Goal: Task Accomplishment & Management: Use online tool/utility

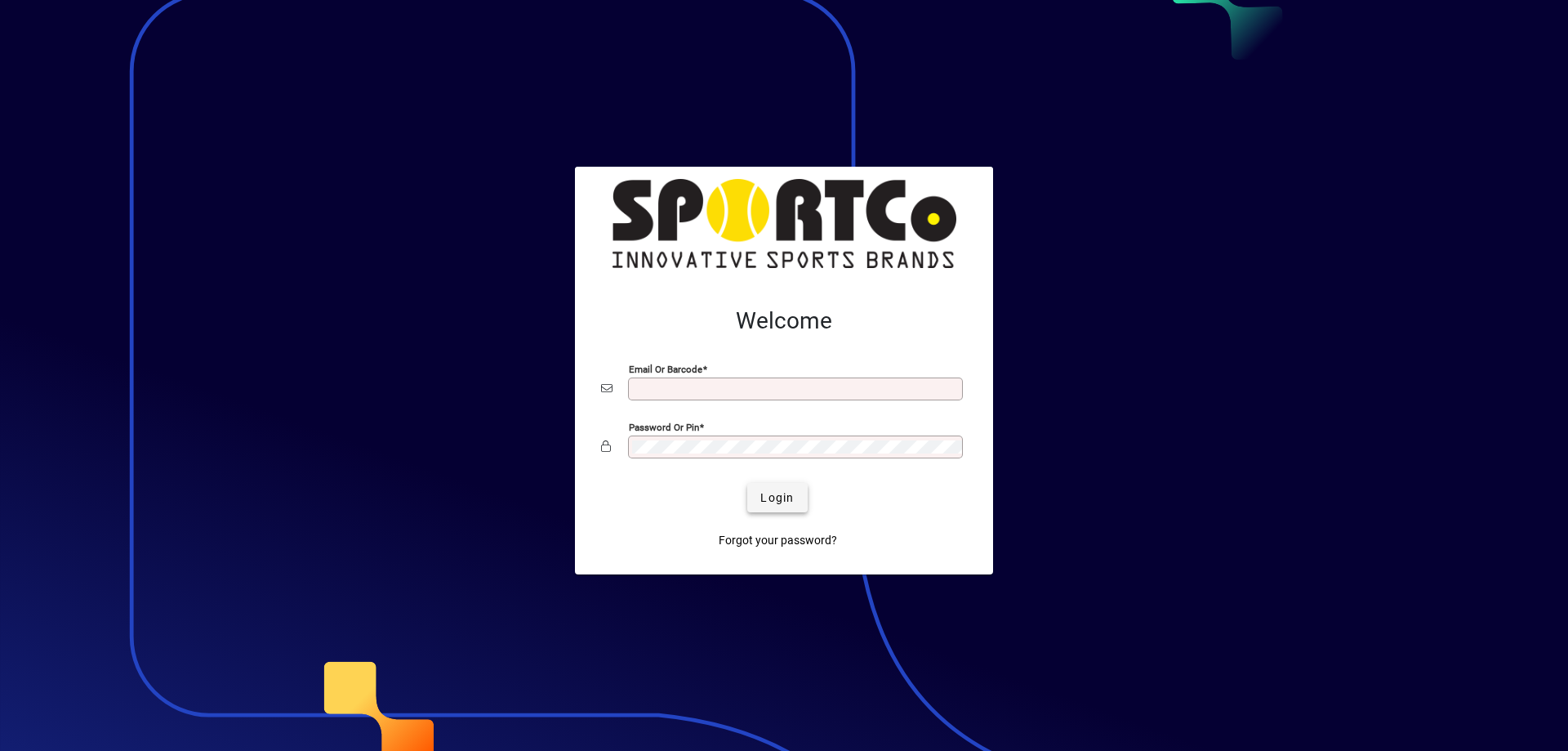
type input "**********"
click at [788, 495] on span "Login" at bounding box center [777, 498] width 34 height 17
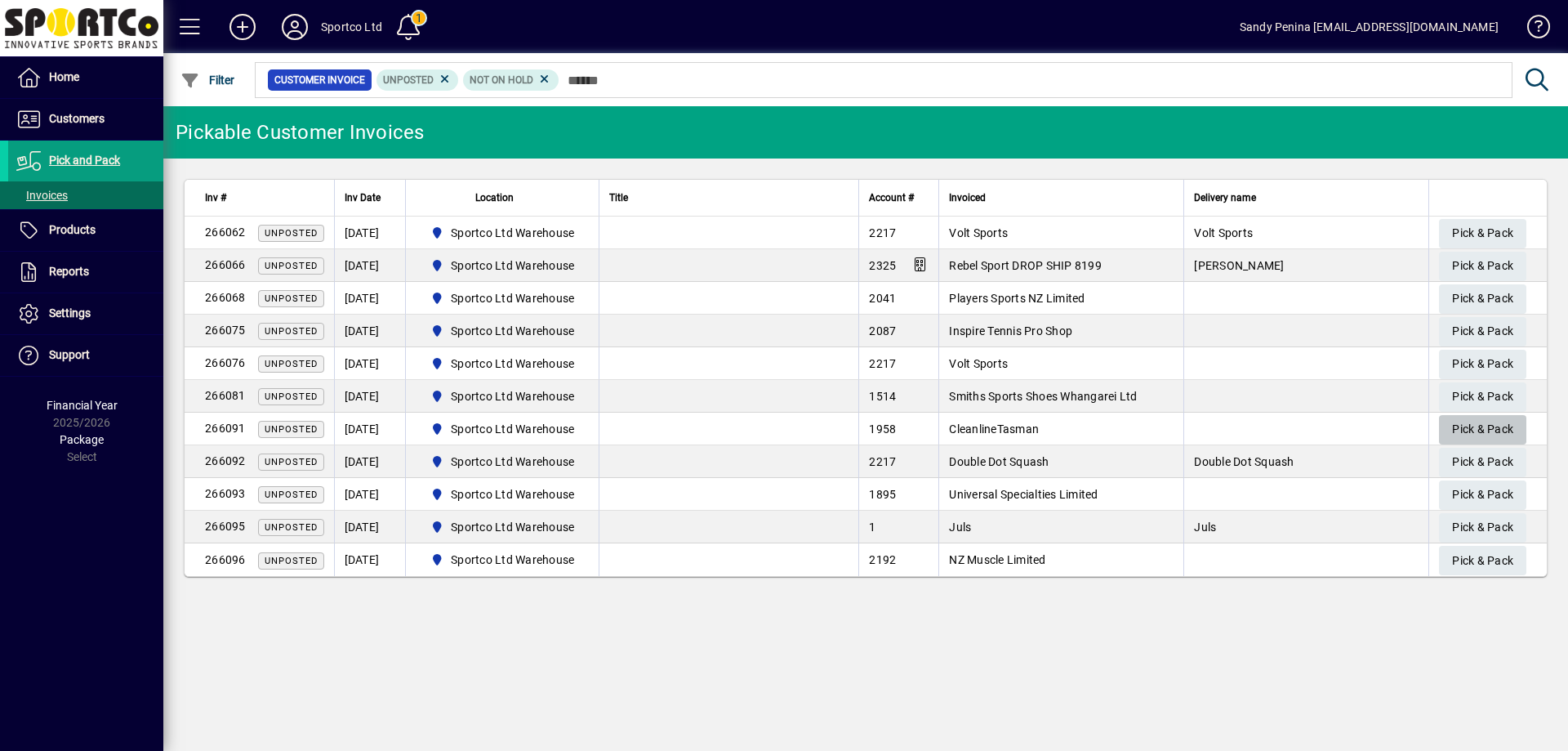
click at [1488, 434] on span "Pick & Pack" at bounding box center [1482, 429] width 62 height 27
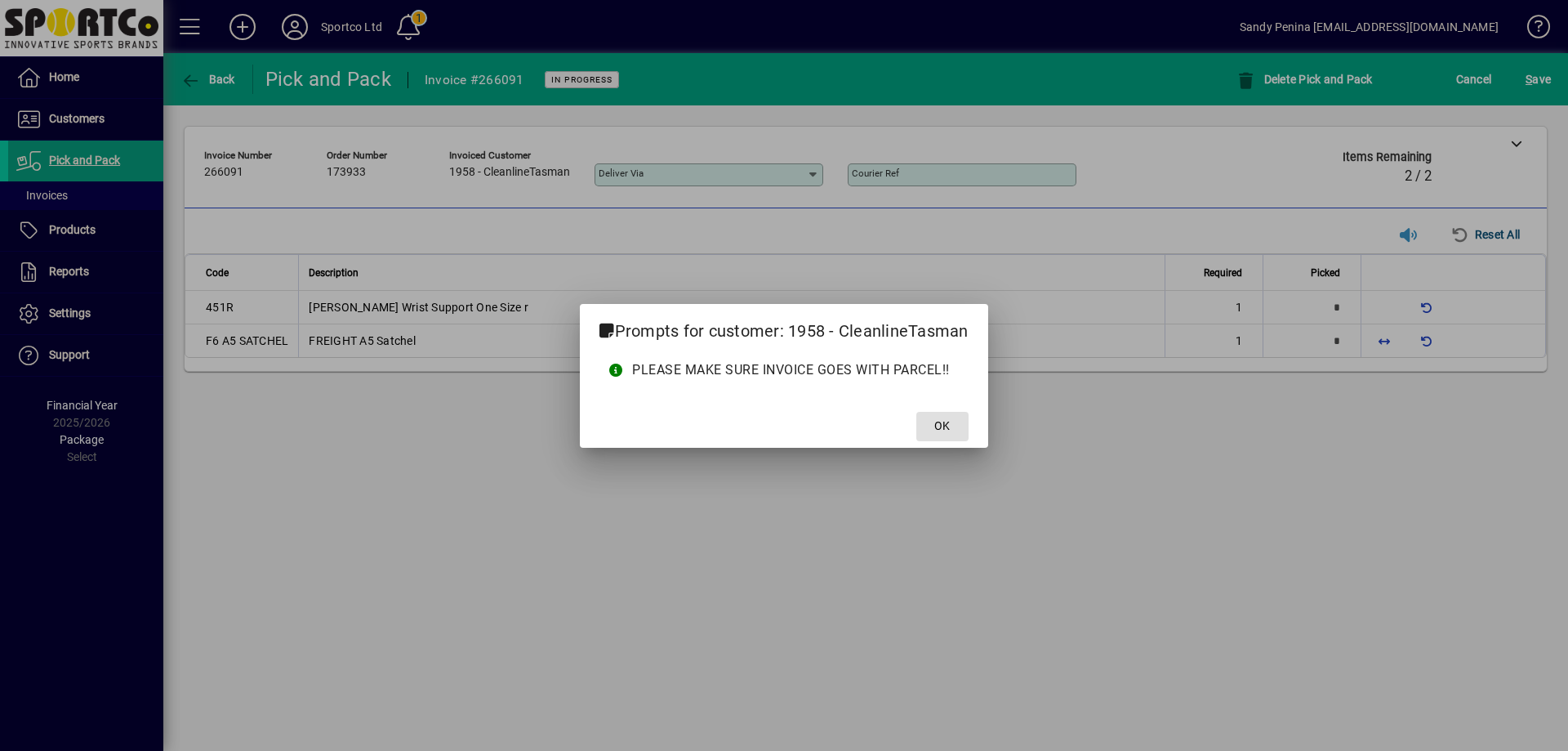
click at [917, 412] on button "OK" at bounding box center [943, 426] width 52 height 30
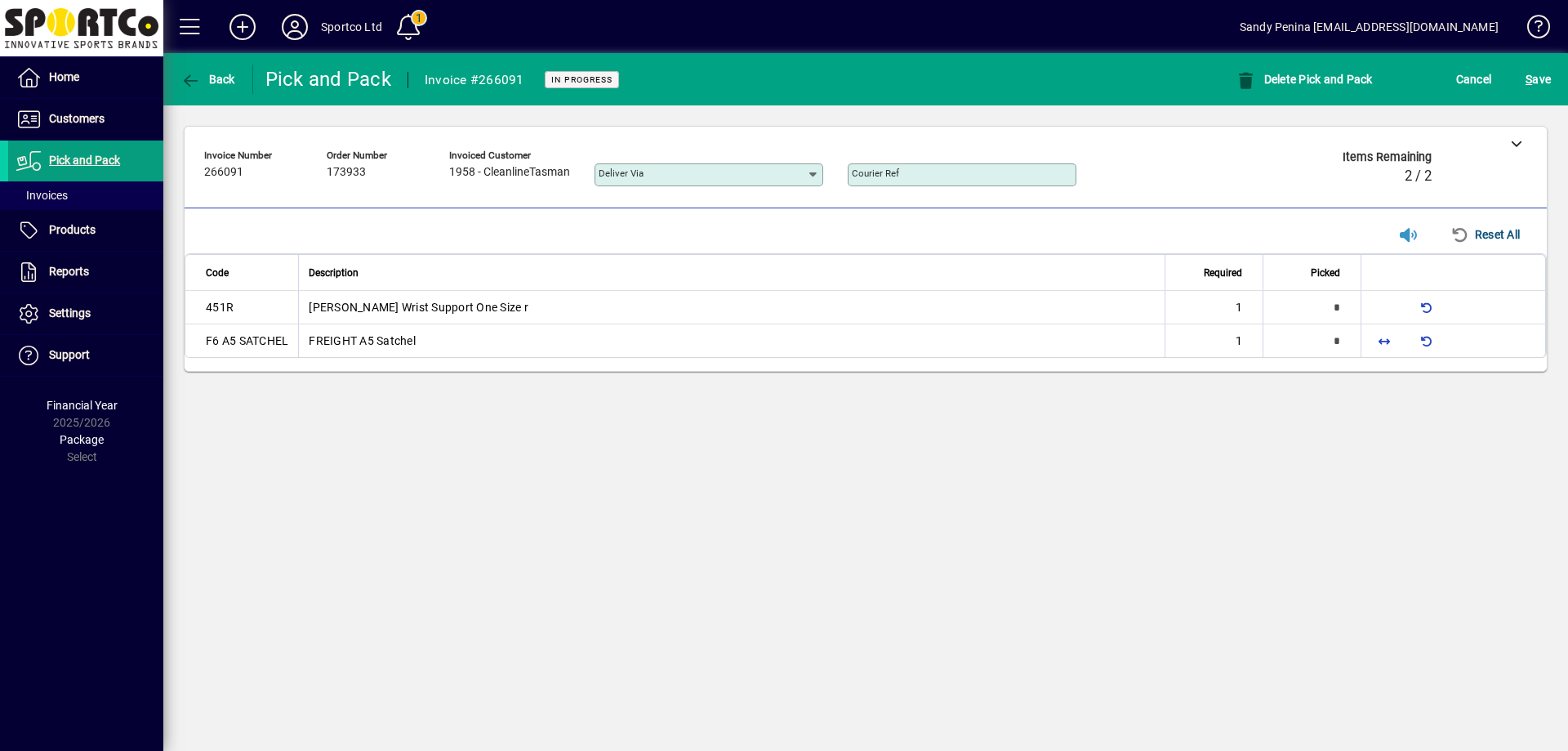
type input "*"
click at [1387, 335] on span "button" at bounding box center [1384, 339] width 40 height 40
type input "*"
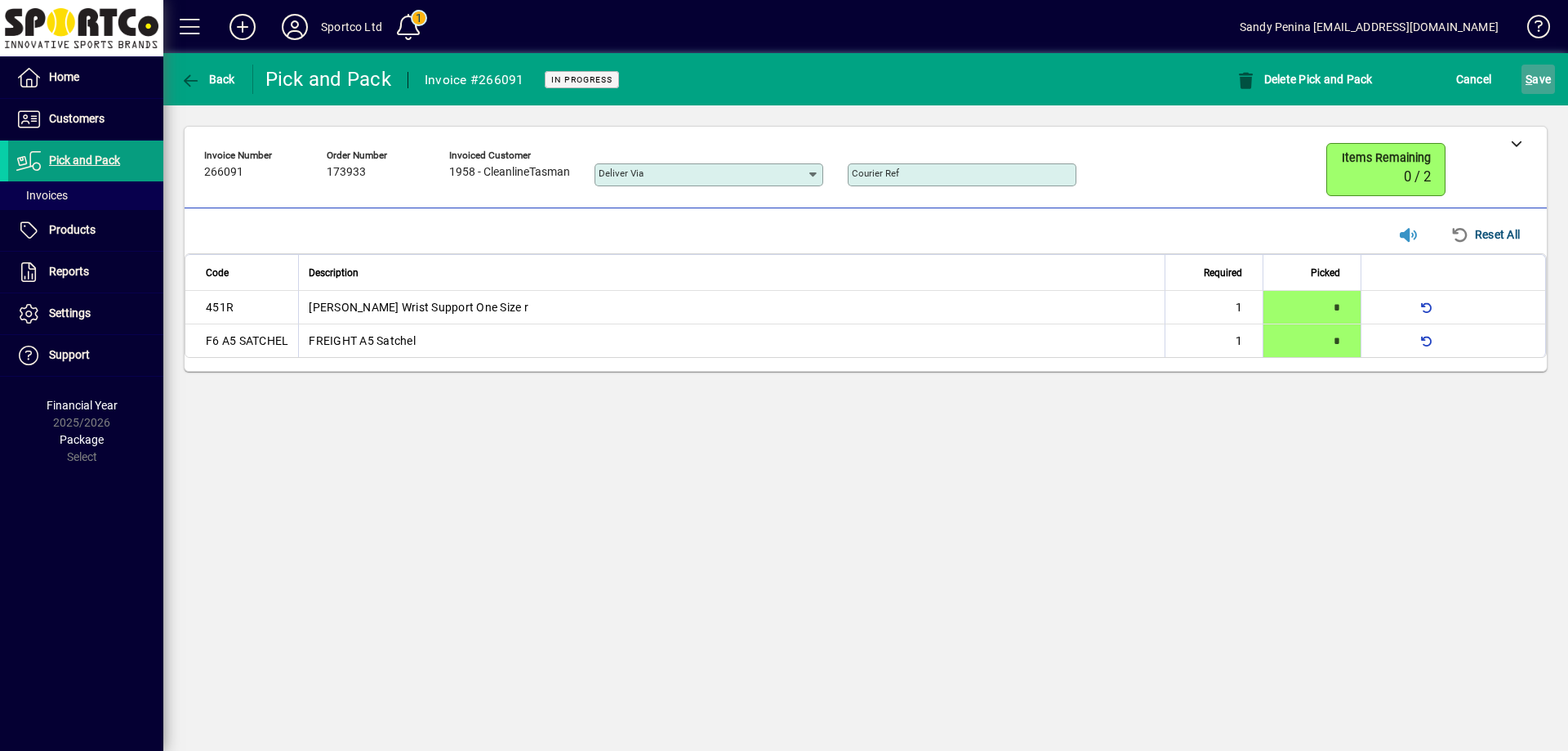
click at [1542, 80] on span "S ave" at bounding box center [1538, 79] width 25 height 26
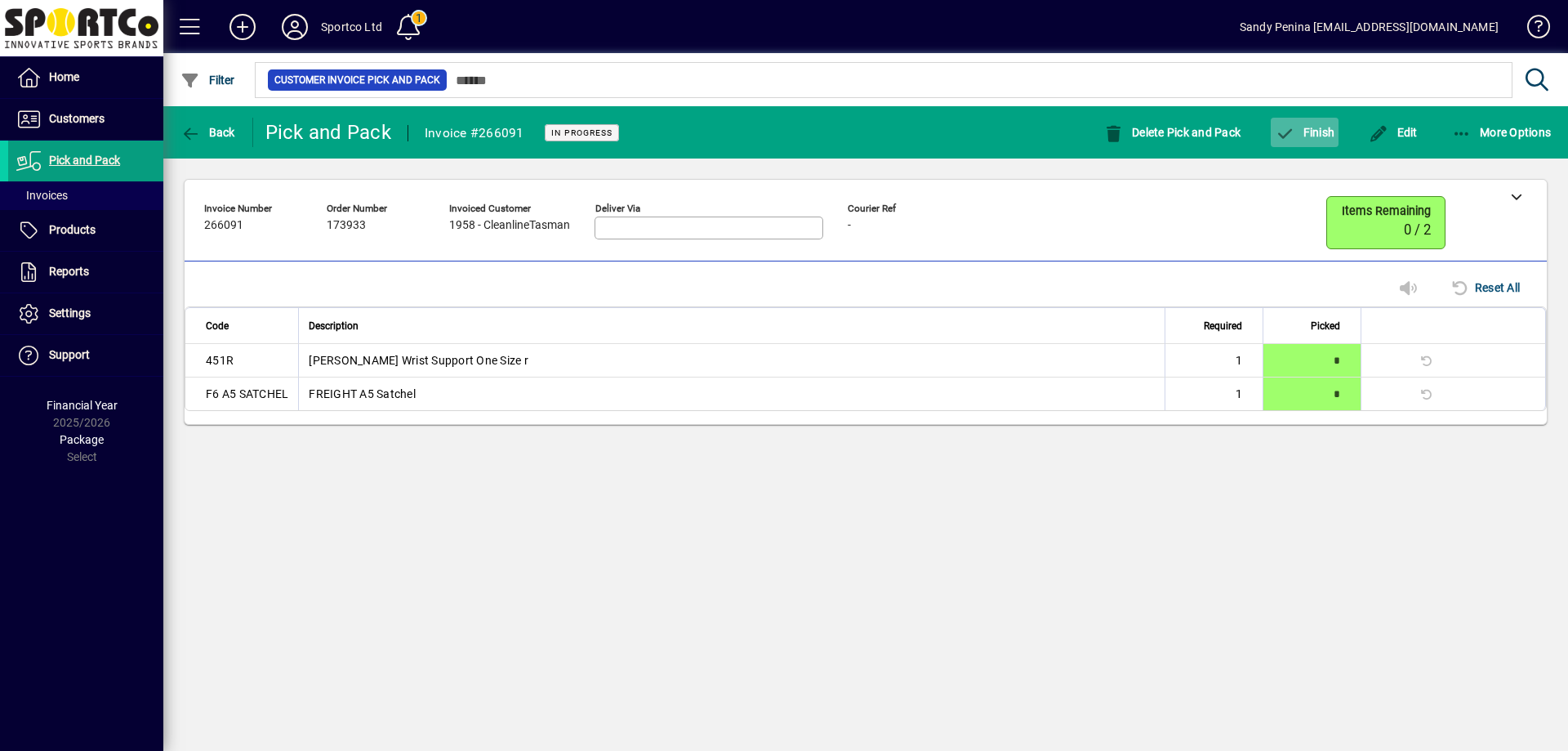
click at [1292, 143] on span "button" at bounding box center [1304, 132] width 67 height 40
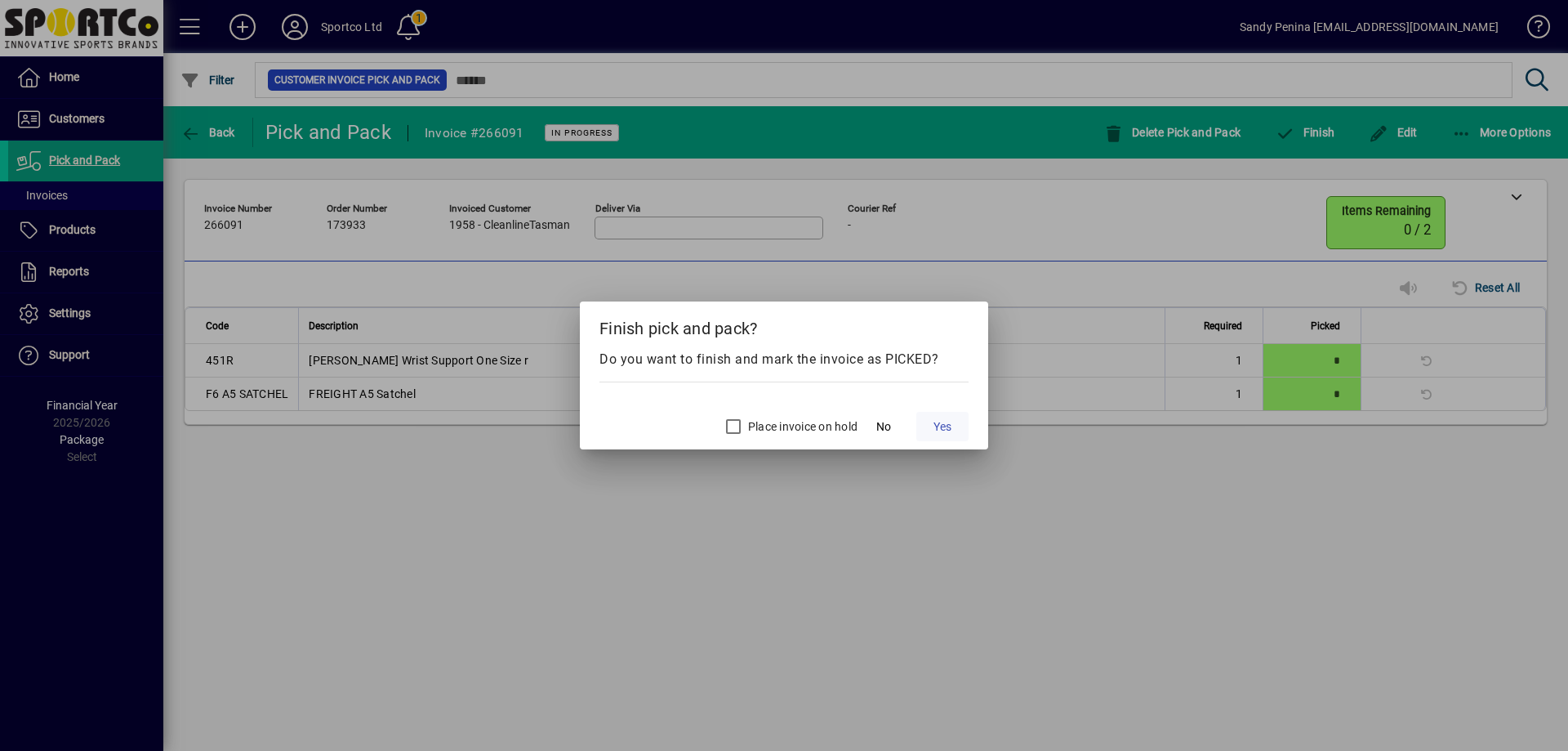
click at [939, 426] on span "Yes" at bounding box center [942, 427] width 18 height 17
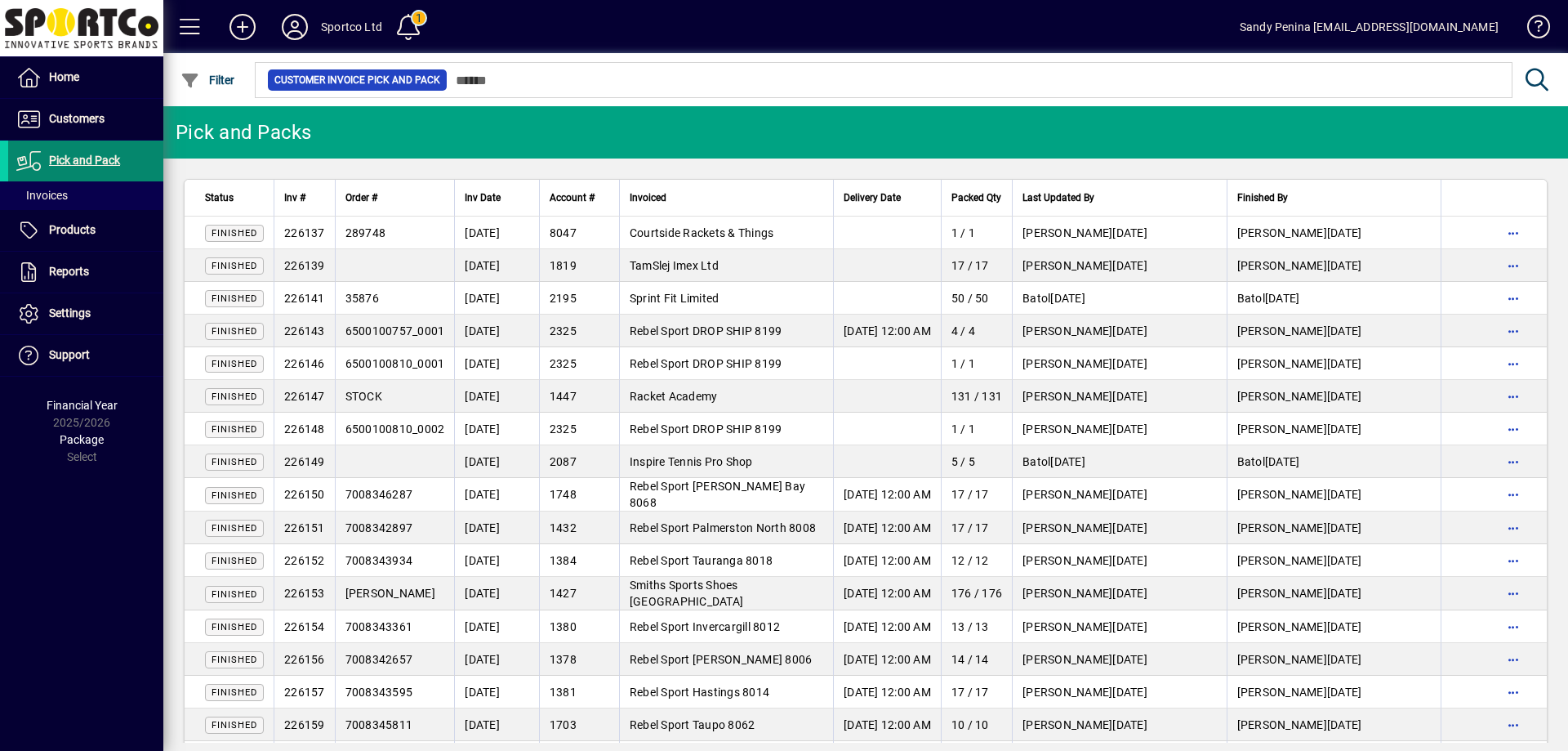
click at [93, 164] on span "Pick and Pack" at bounding box center [85, 160] width 71 height 13
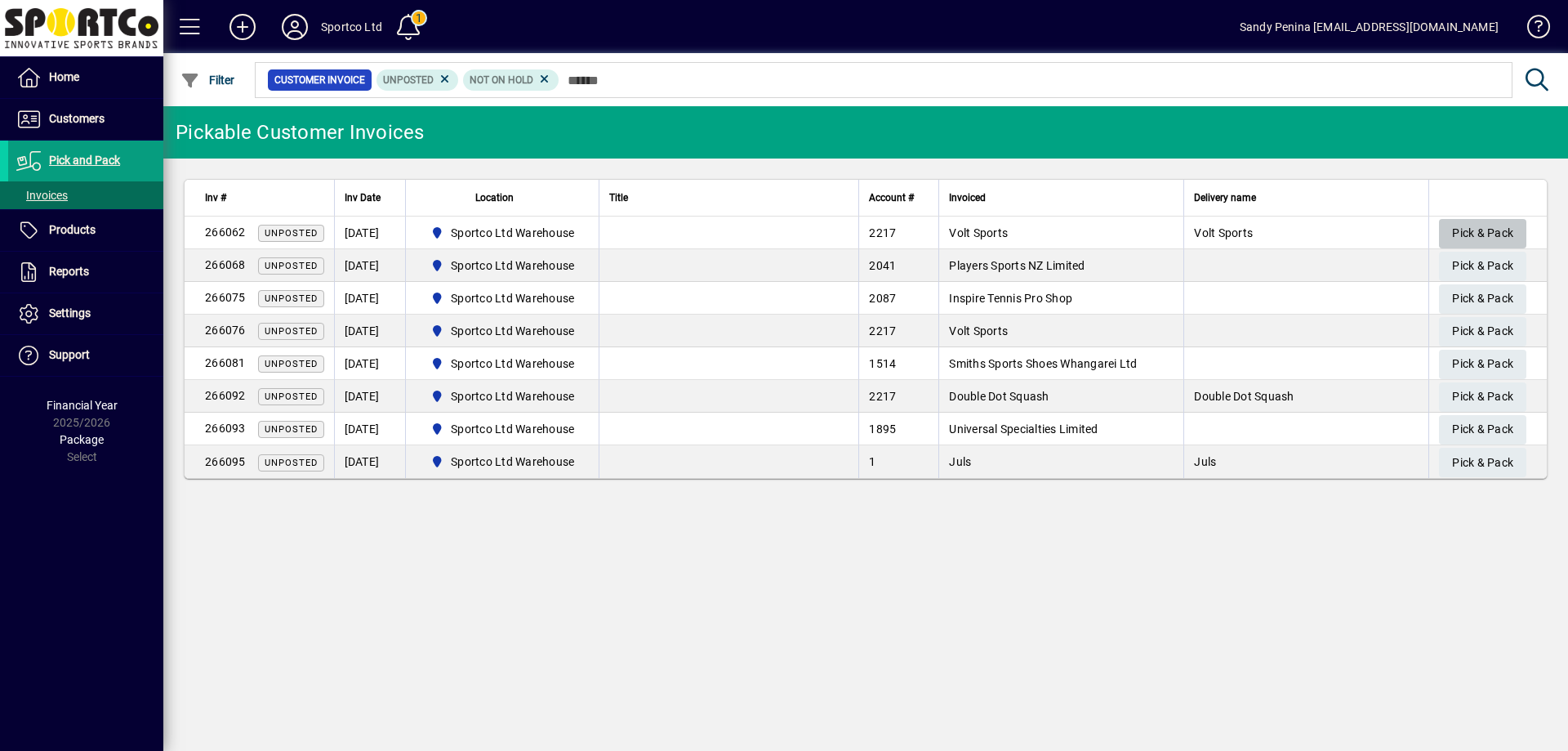
click at [1446, 232] on span "button" at bounding box center [1482, 233] width 88 height 40
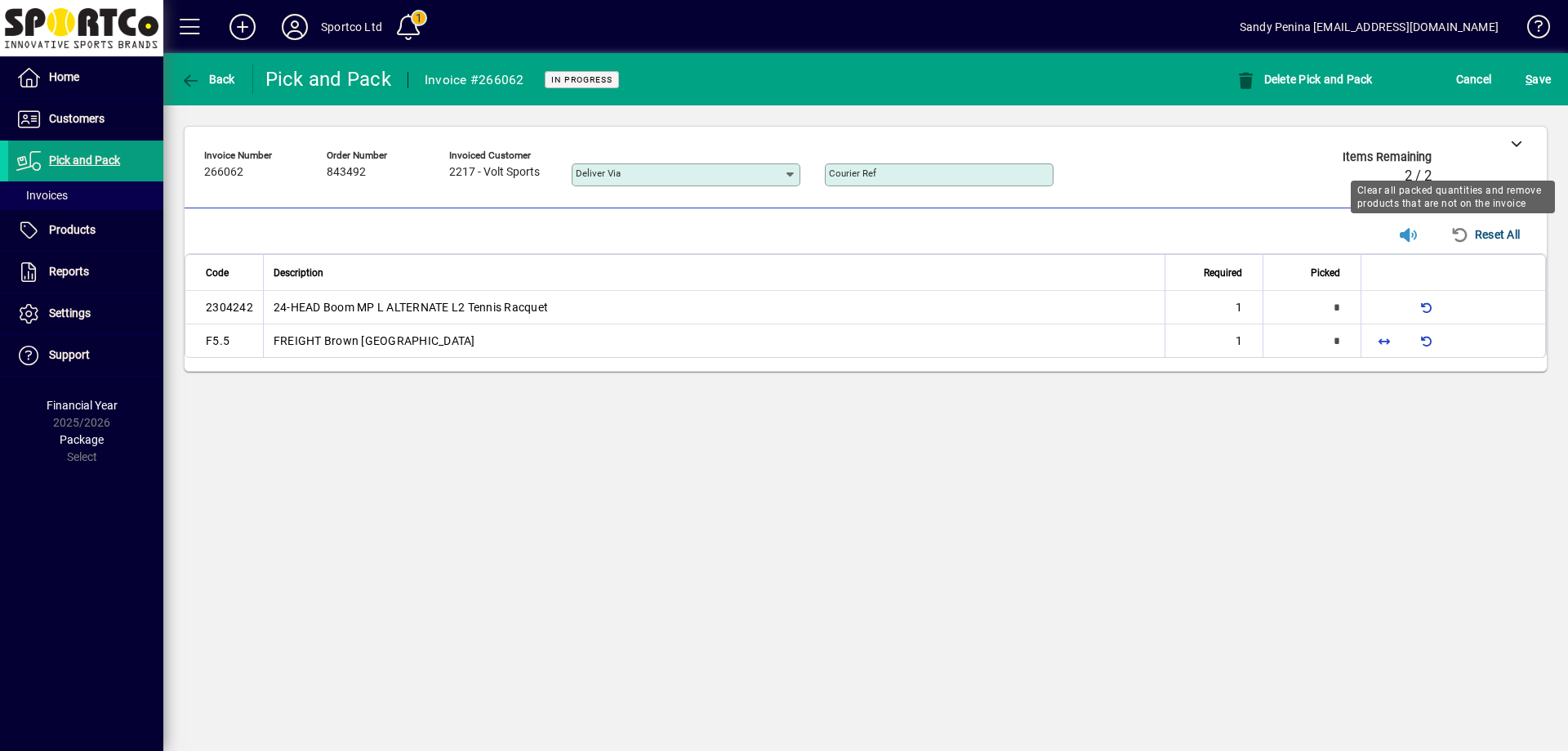
type input "*"
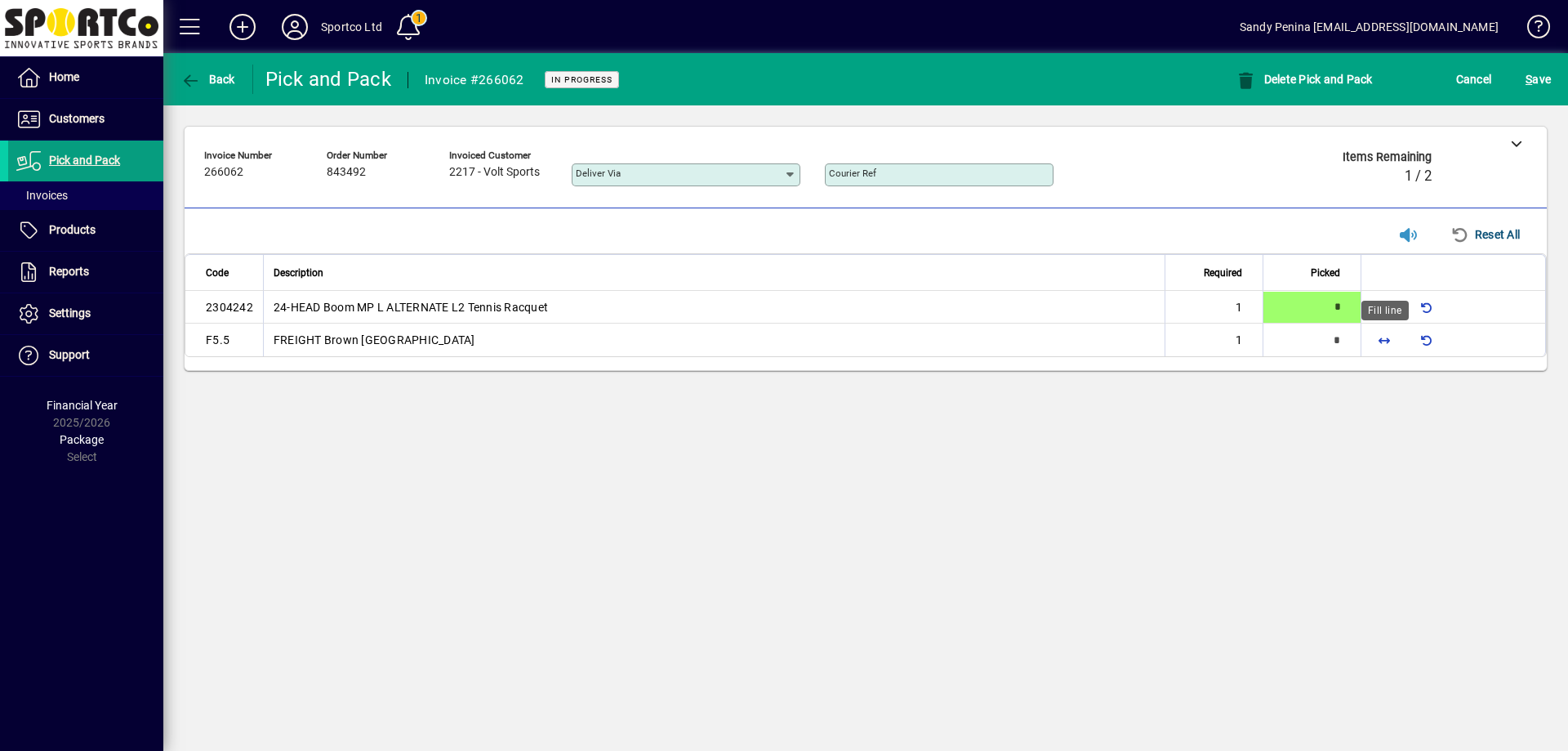
click at [1383, 337] on span "button" at bounding box center [1384, 339] width 40 height 40
type input "*"
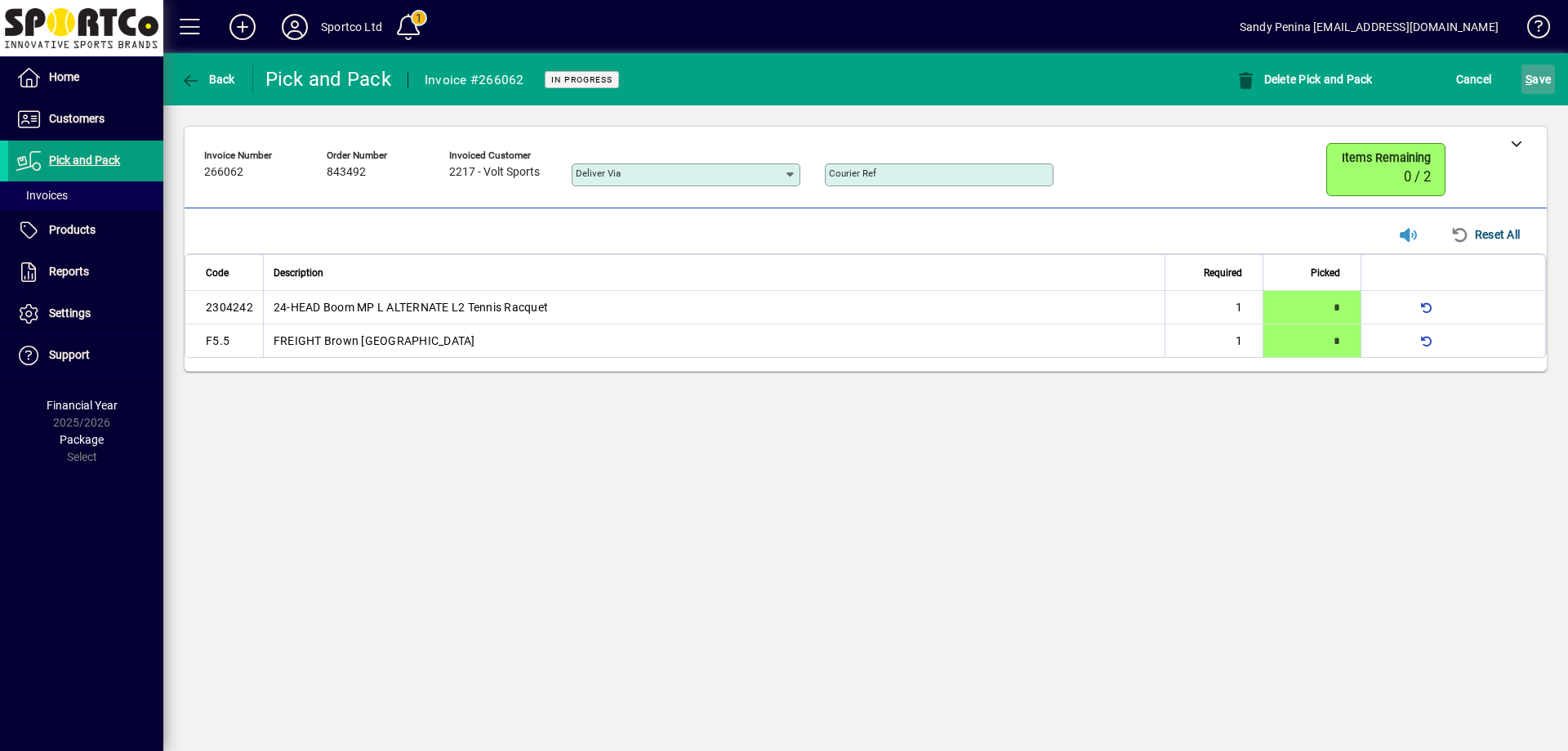
click at [1548, 83] on span "S ave" at bounding box center [1538, 79] width 25 height 26
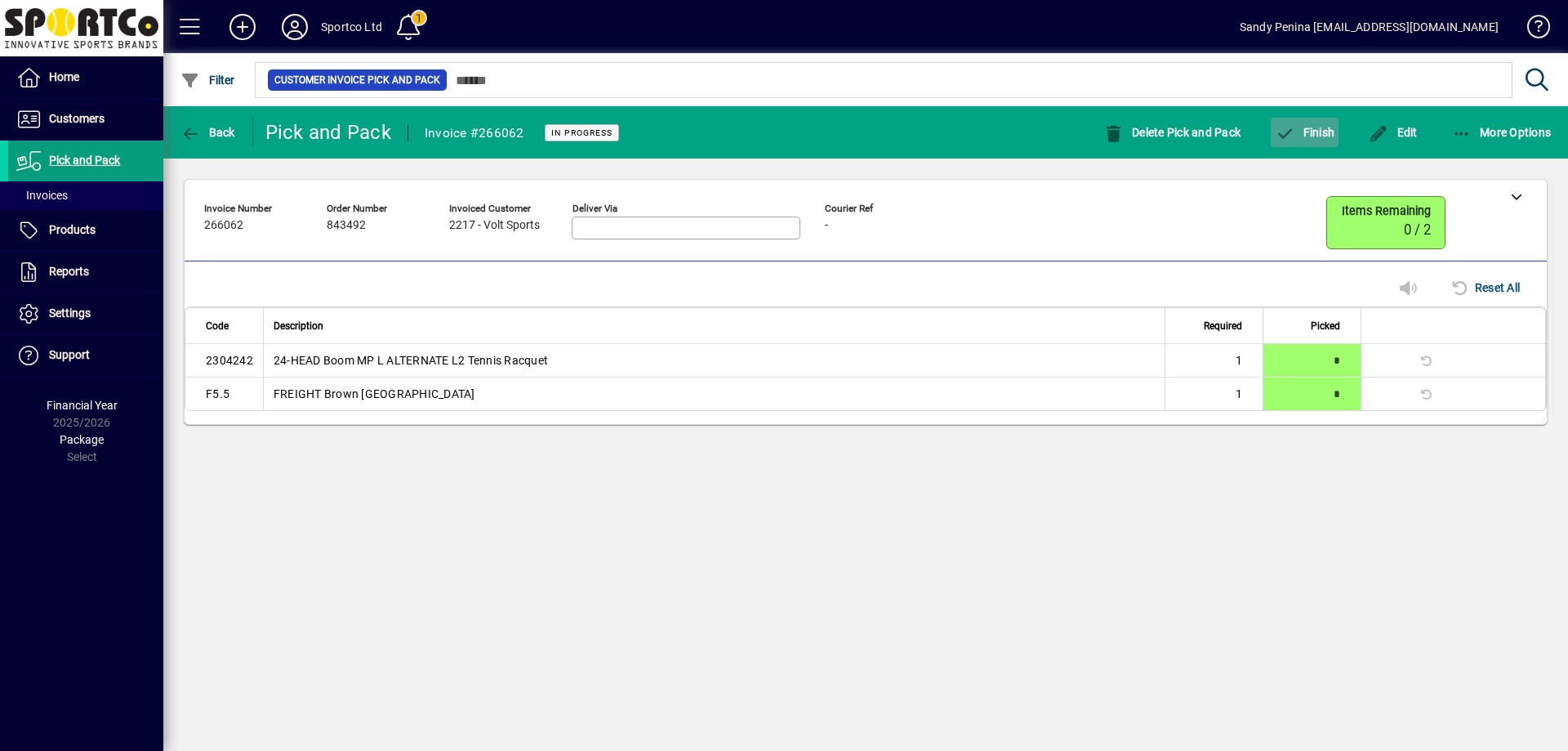
click at [1333, 135] on span "Finish" at bounding box center [1305, 132] width 60 height 13
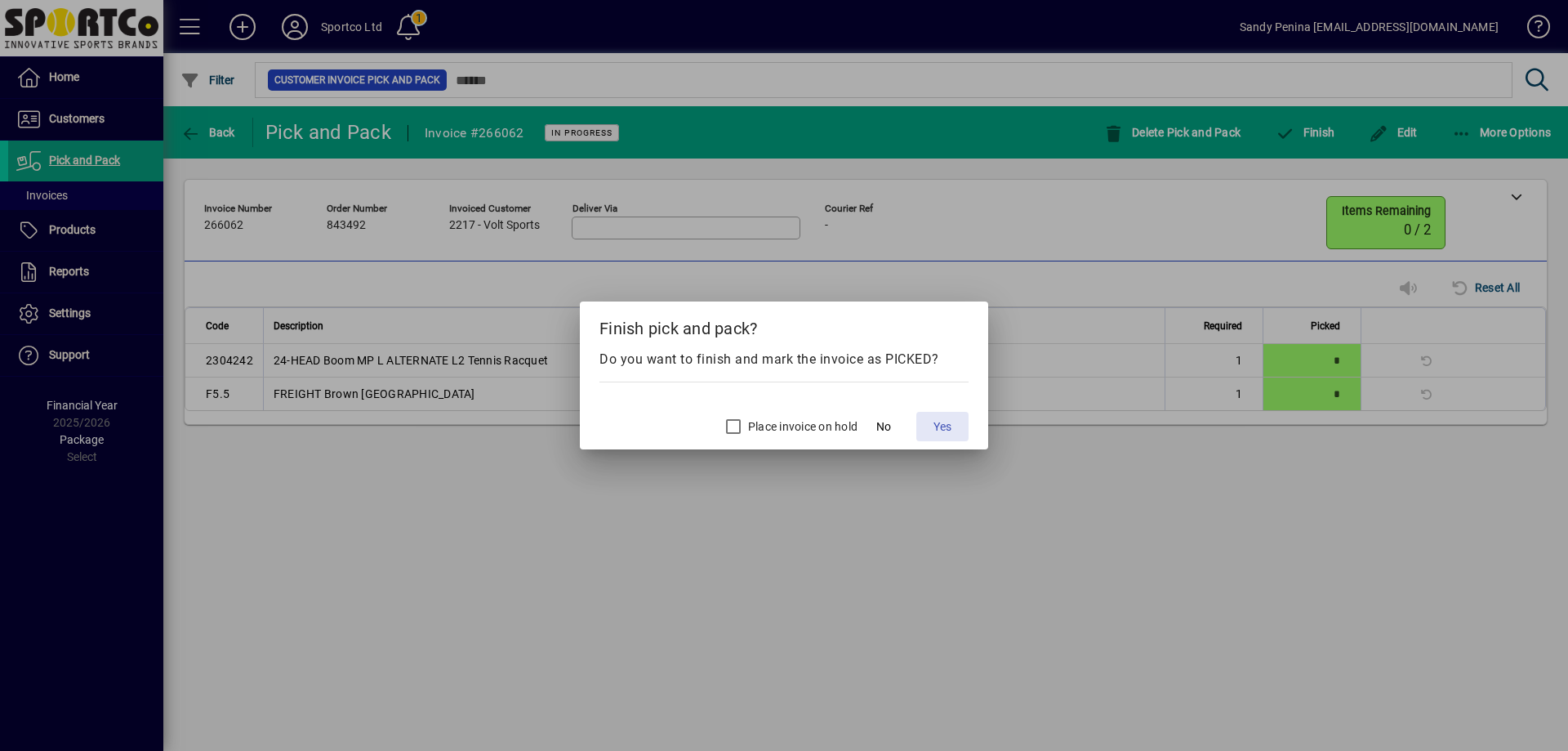
click at [947, 427] on span "Yes" at bounding box center [942, 427] width 18 height 17
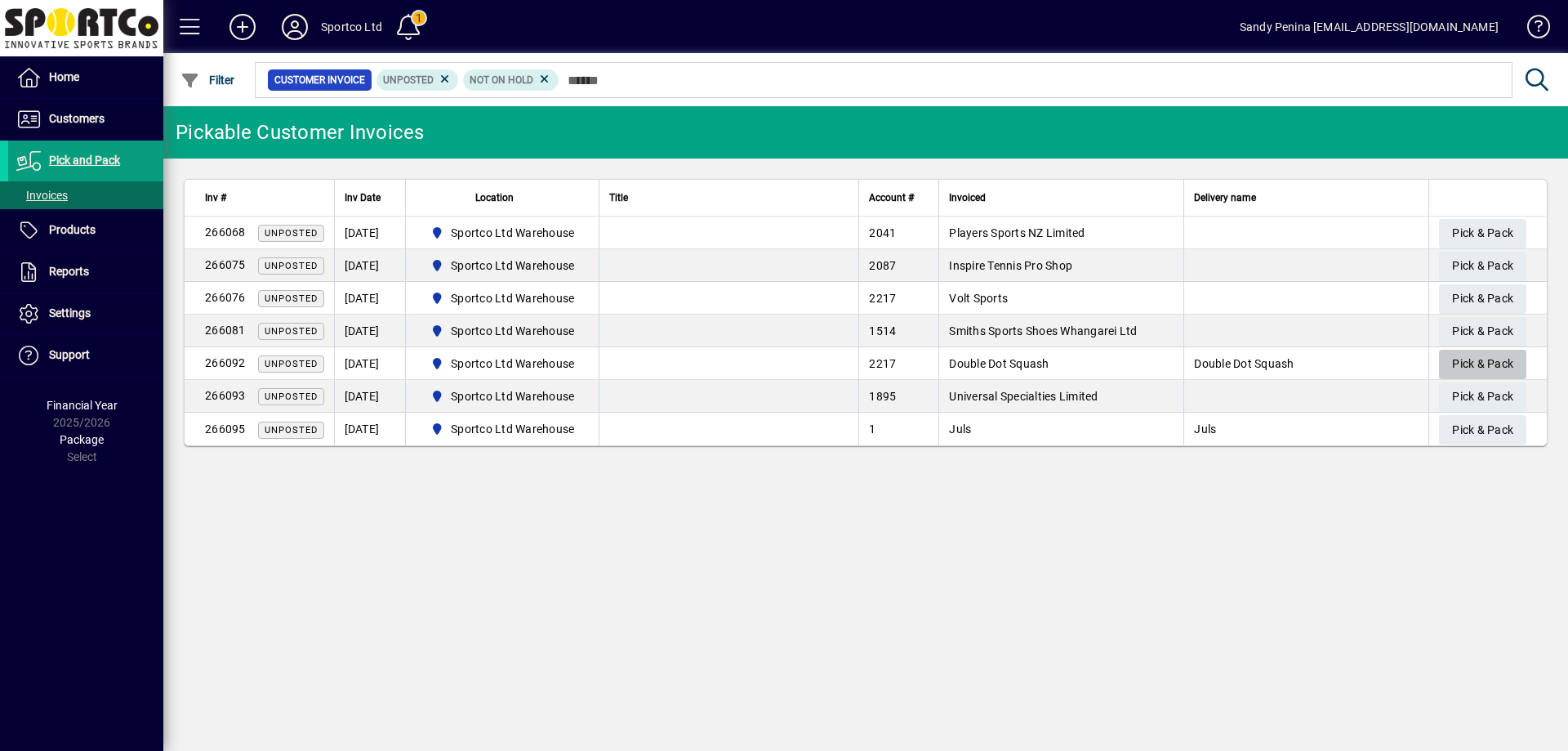
click at [1505, 368] on span "Pick & Pack" at bounding box center [1482, 363] width 62 height 27
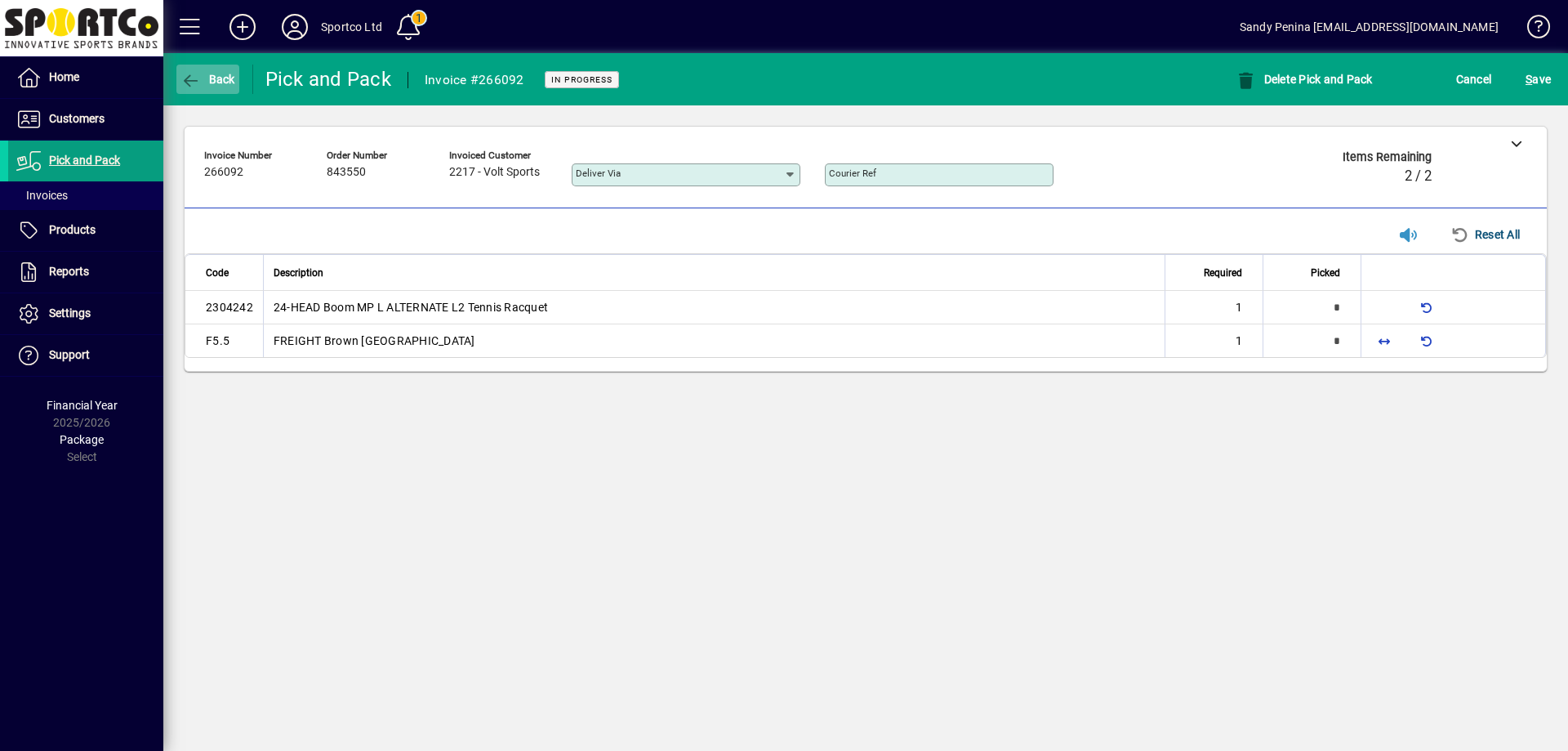
click at [215, 72] on span "Back" at bounding box center [207, 79] width 55 height 13
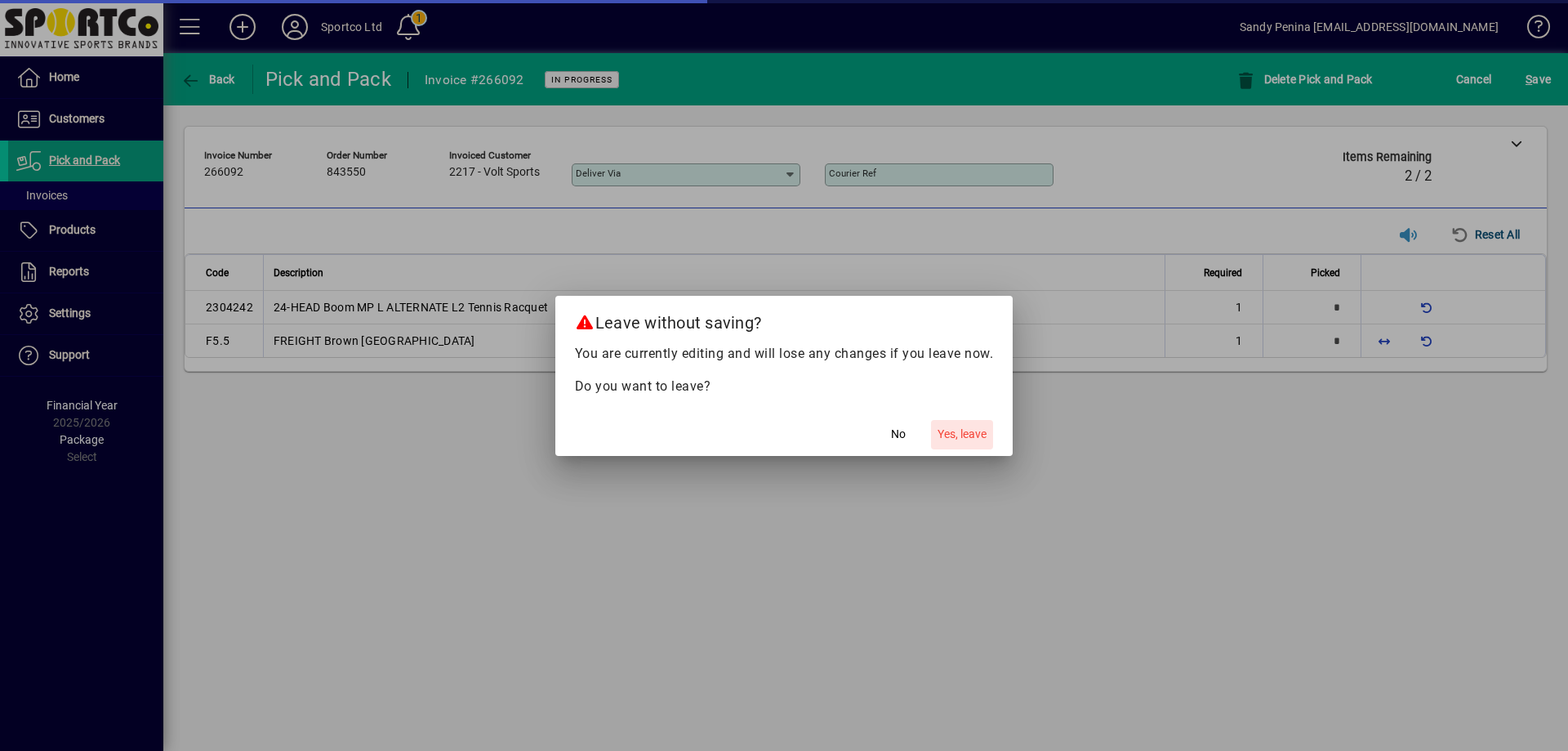
click at [954, 429] on span "Yes, leave" at bounding box center [962, 434] width 49 height 17
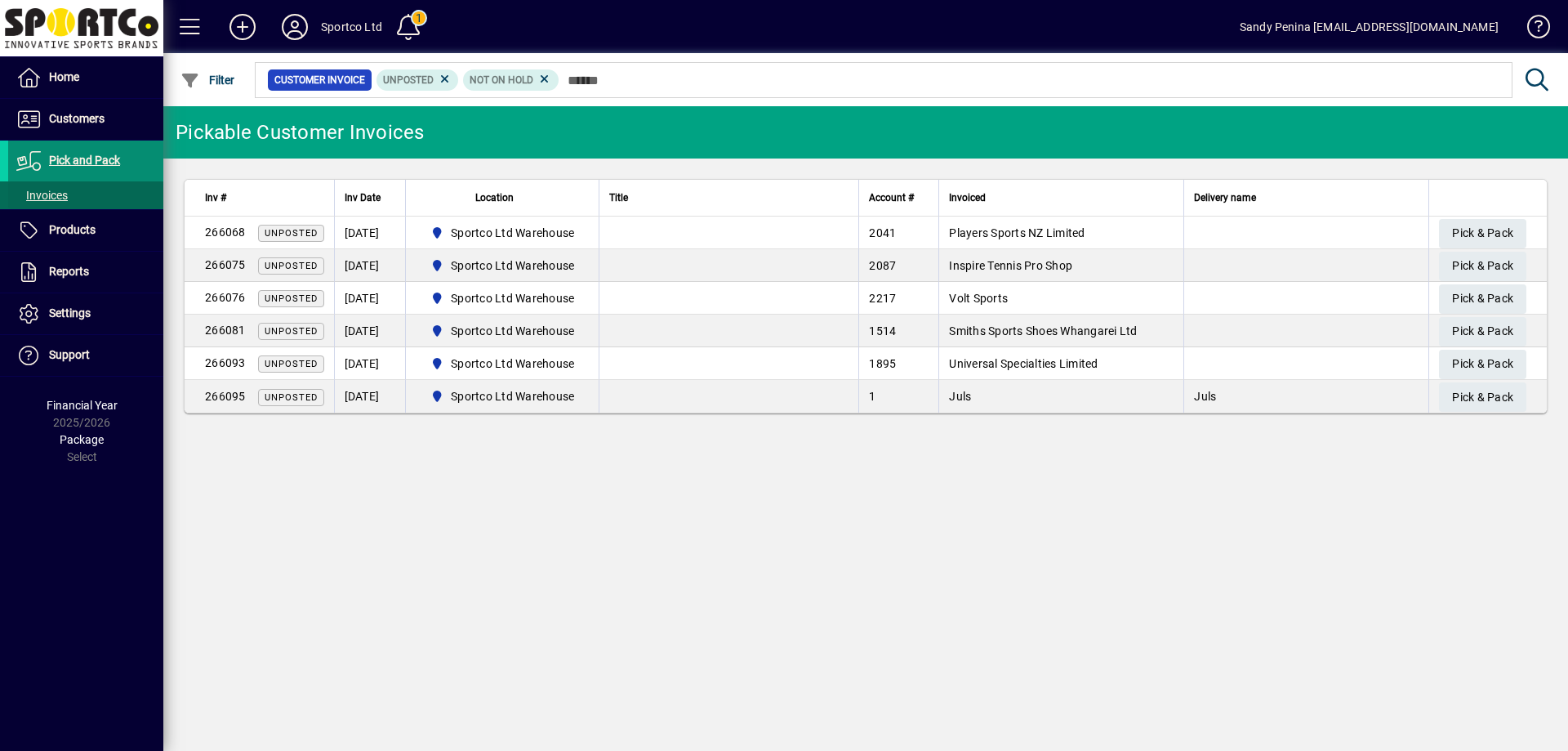
drag, startPoint x: 83, startPoint y: 160, endPoint x: 70, endPoint y: 192, distance: 34.5
click at [83, 162] on span "Pick and Pack" at bounding box center [85, 160] width 71 height 13
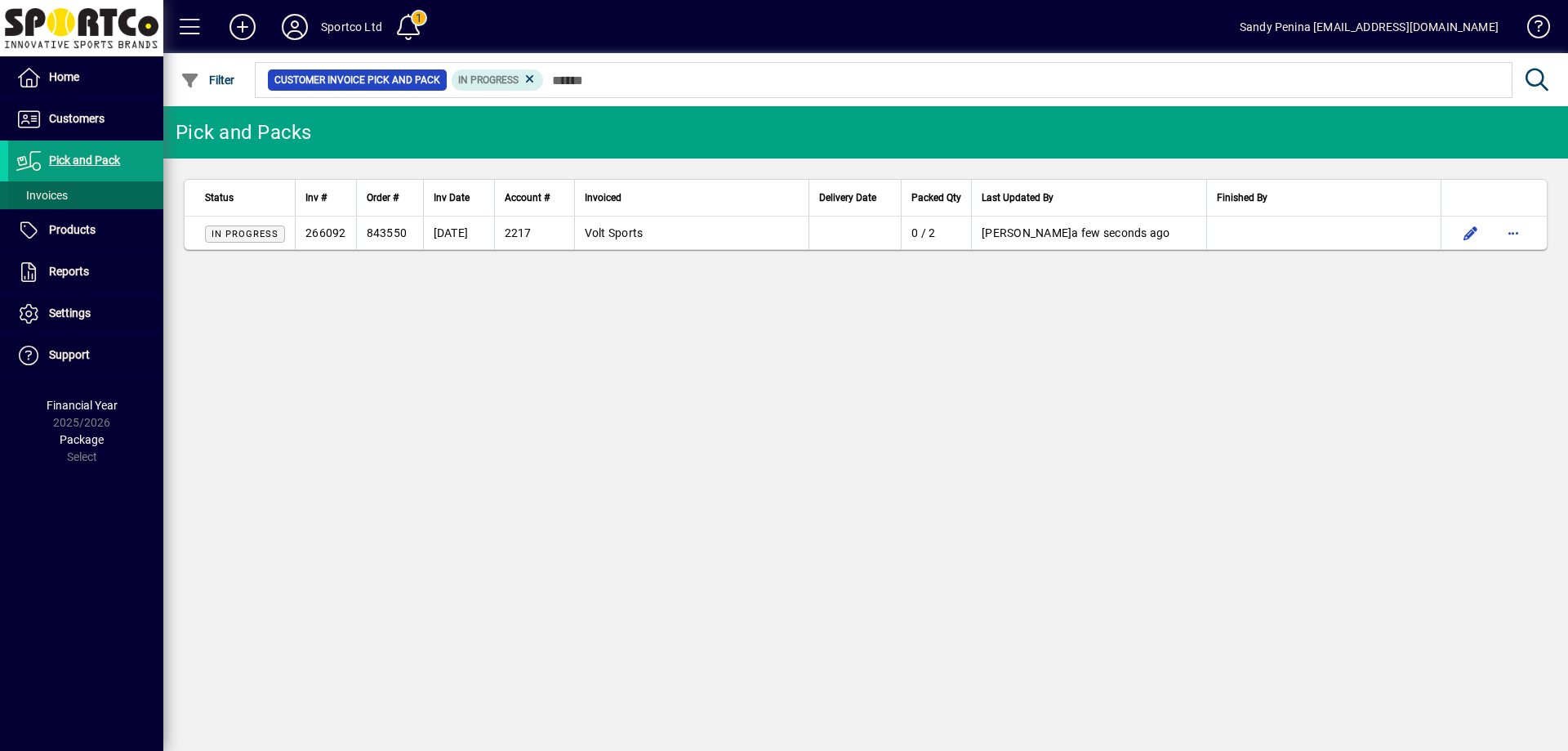
click at [66, 200] on span "Invoices" at bounding box center [41, 196] width 51 height 13
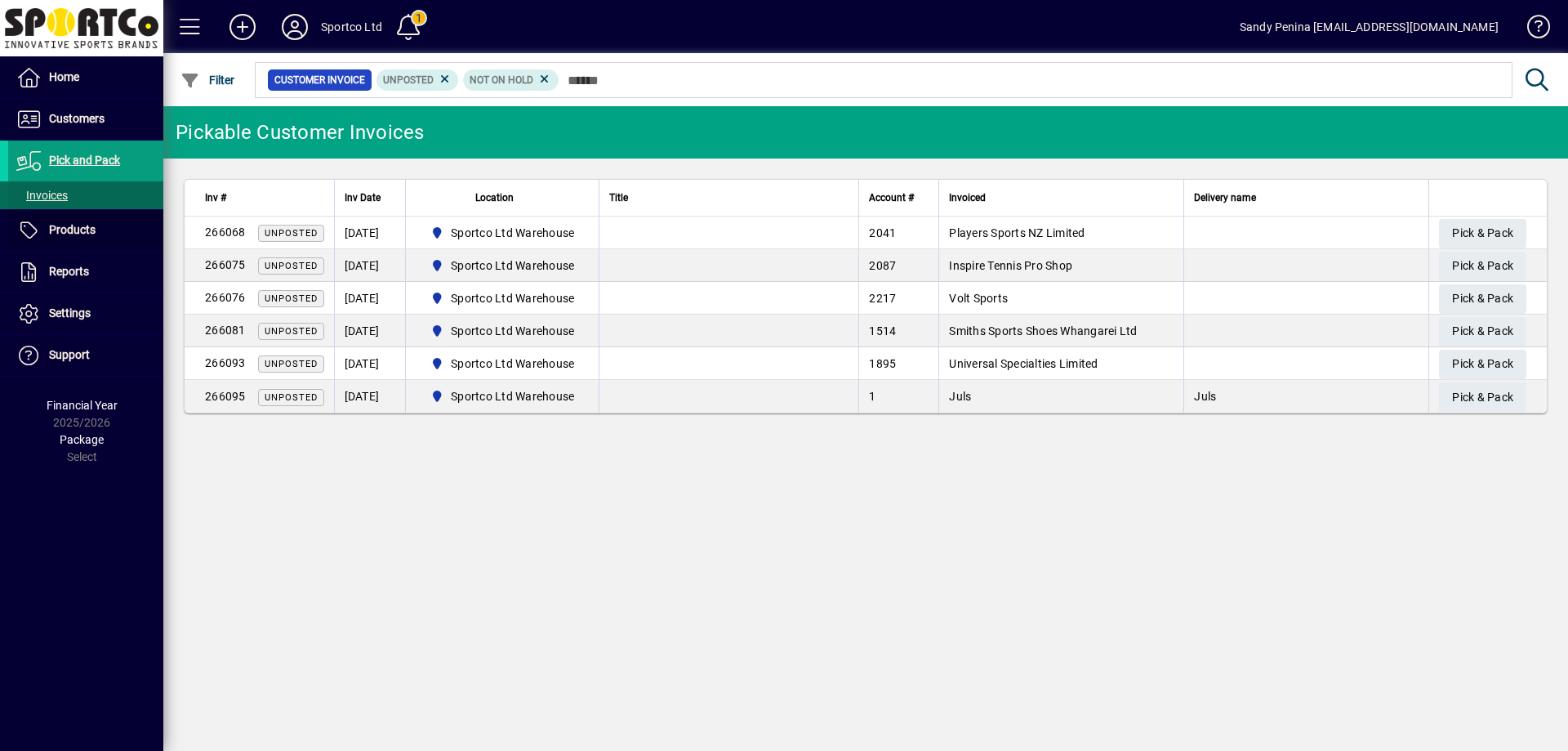
drag, startPoint x: 52, startPoint y: 220, endPoint x: 62, endPoint y: 200, distance: 22.4
click at [52, 219] on span at bounding box center [85, 230] width 155 height 40
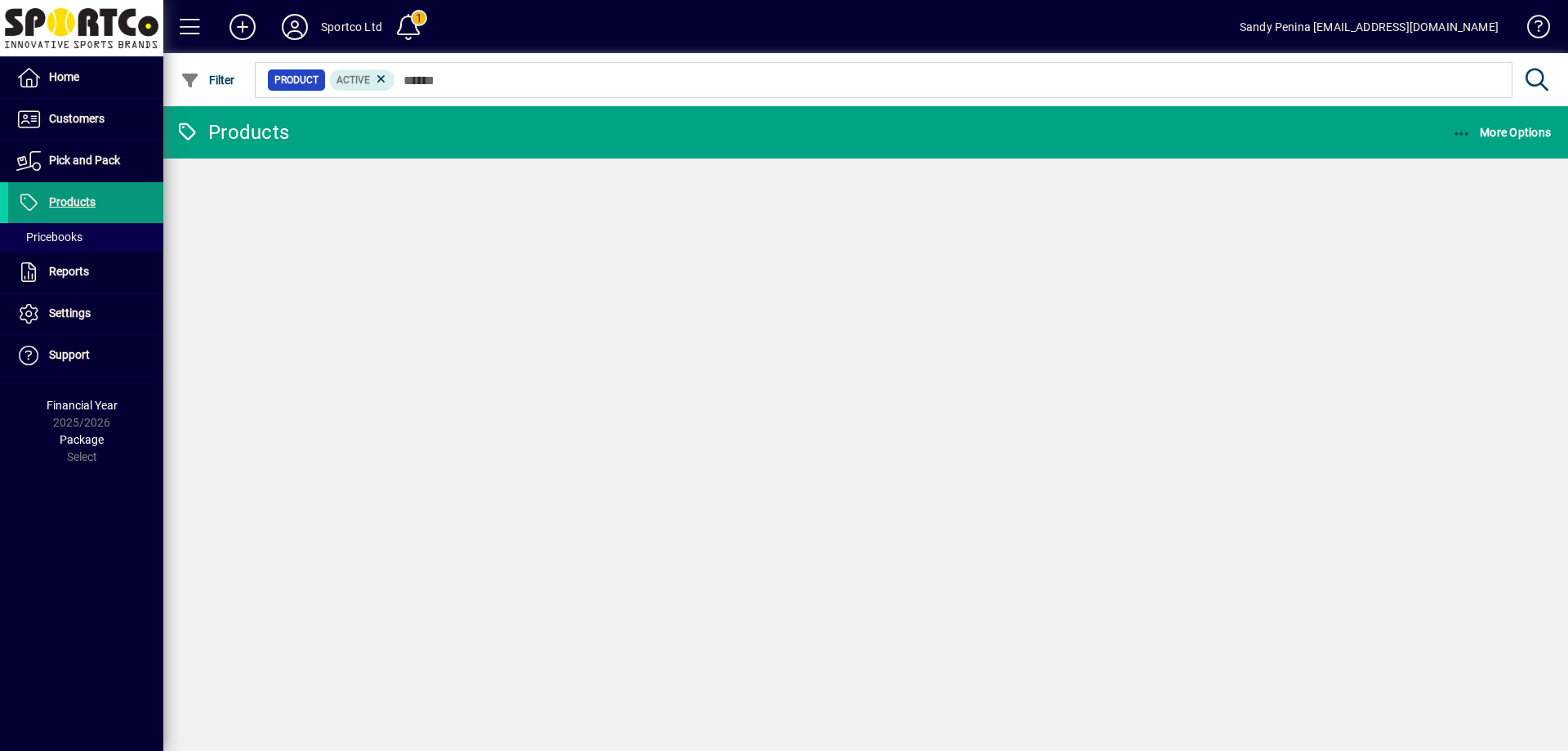
click at [60, 194] on span "Products" at bounding box center [51, 202] width 88 height 19
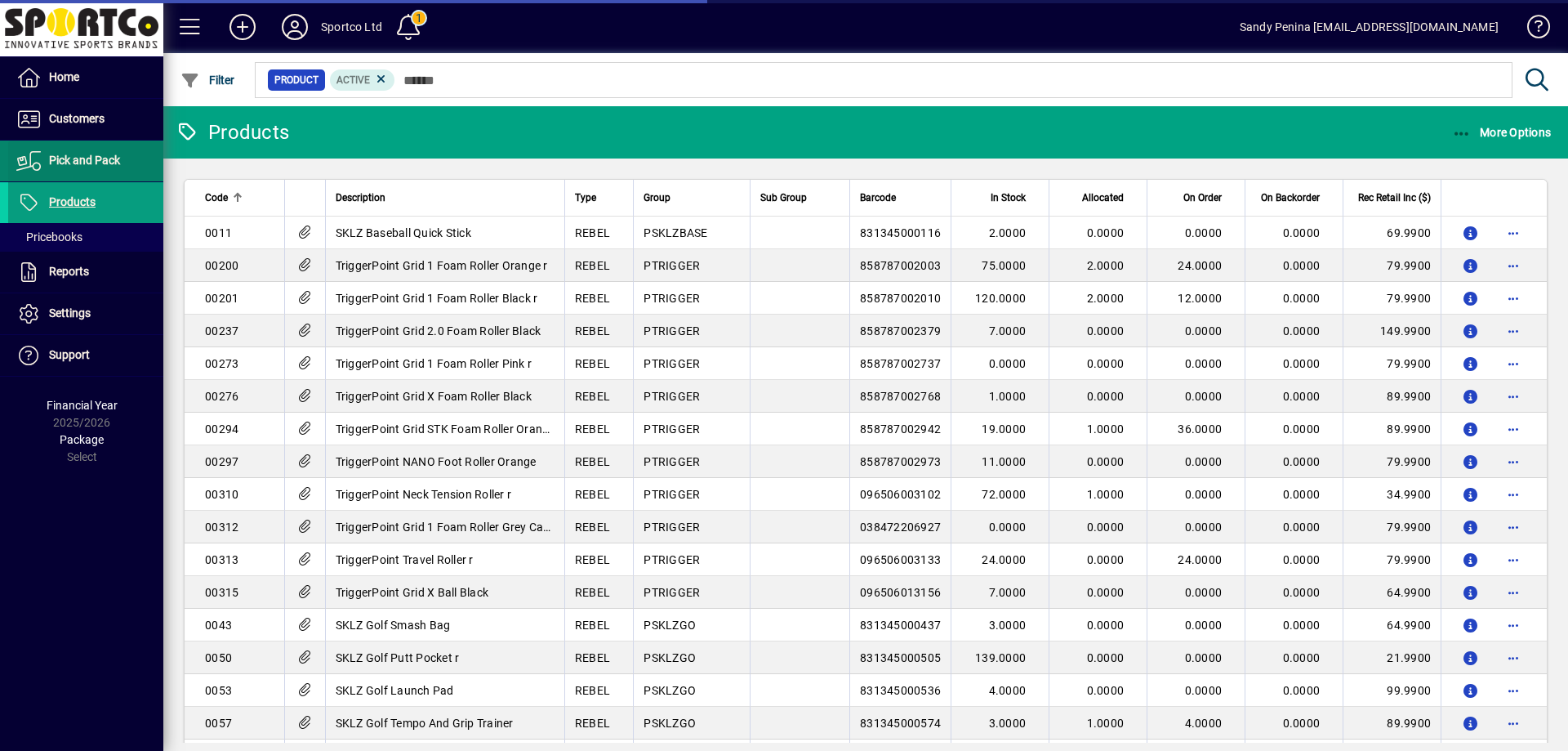
click at [104, 155] on span "Pick and Pack" at bounding box center [85, 160] width 71 height 13
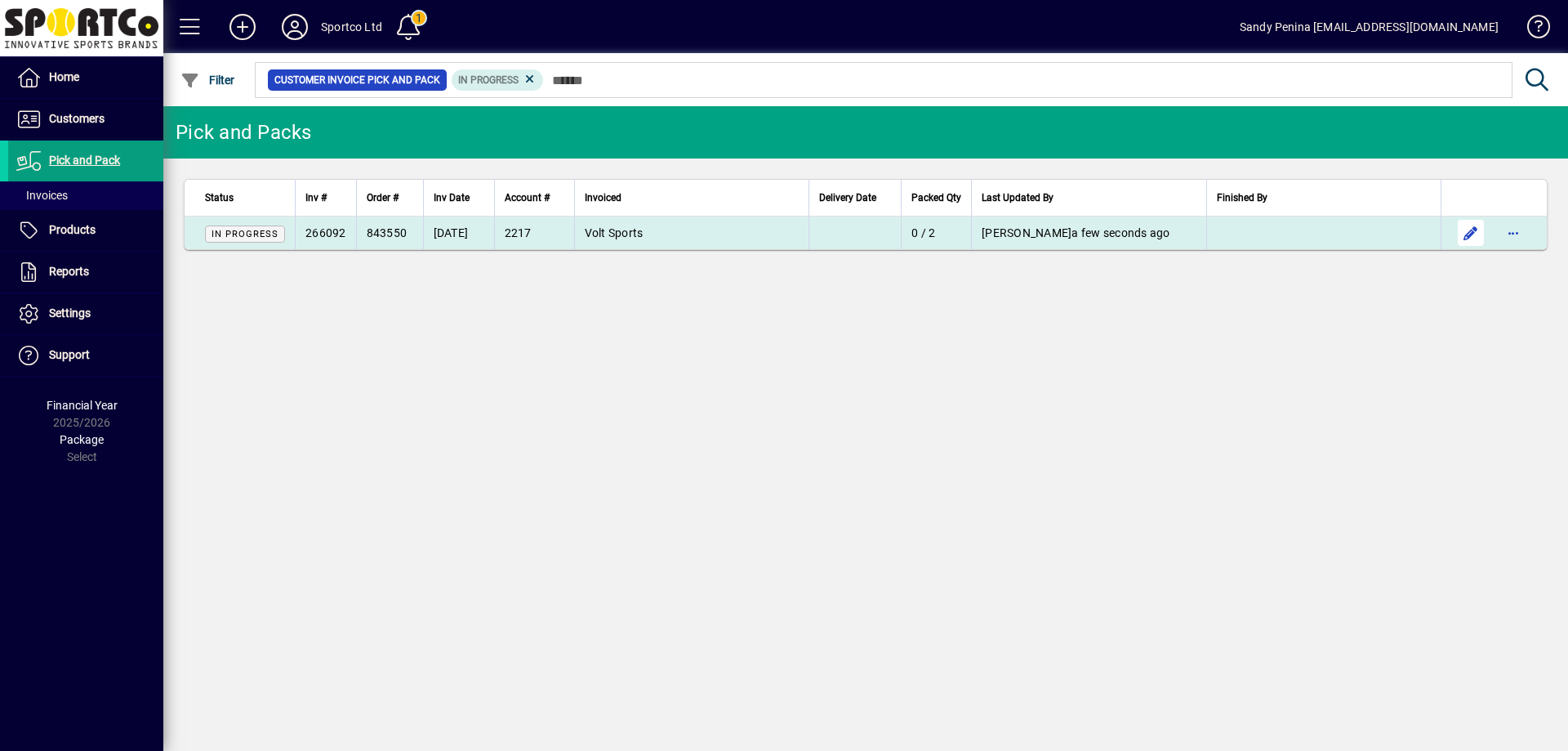
click at [1473, 236] on span "button" at bounding box center [1471, 232] width 40 height 40
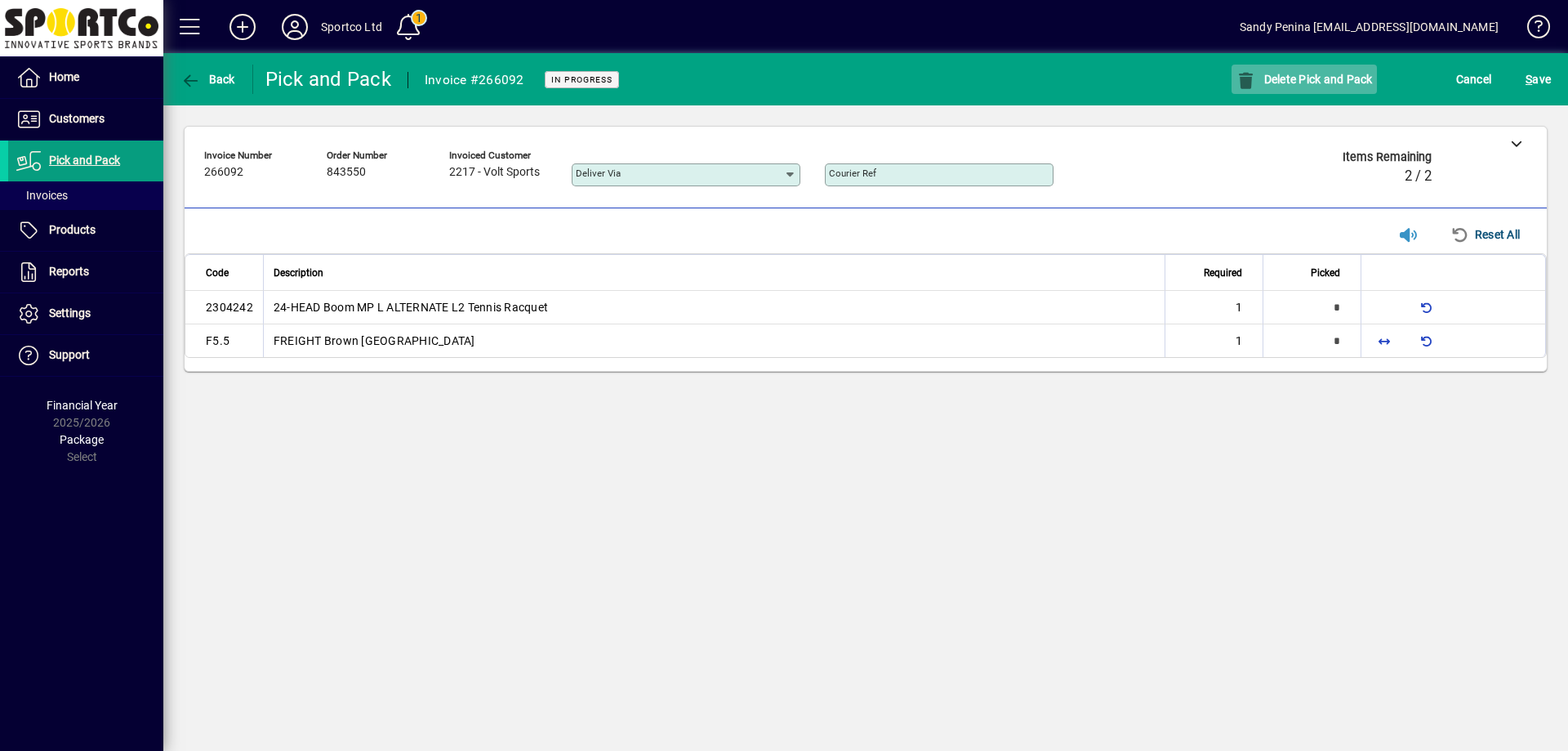
click at [1308, 71] on span "button" at bounding box center [1304, 79] width 146 height 40
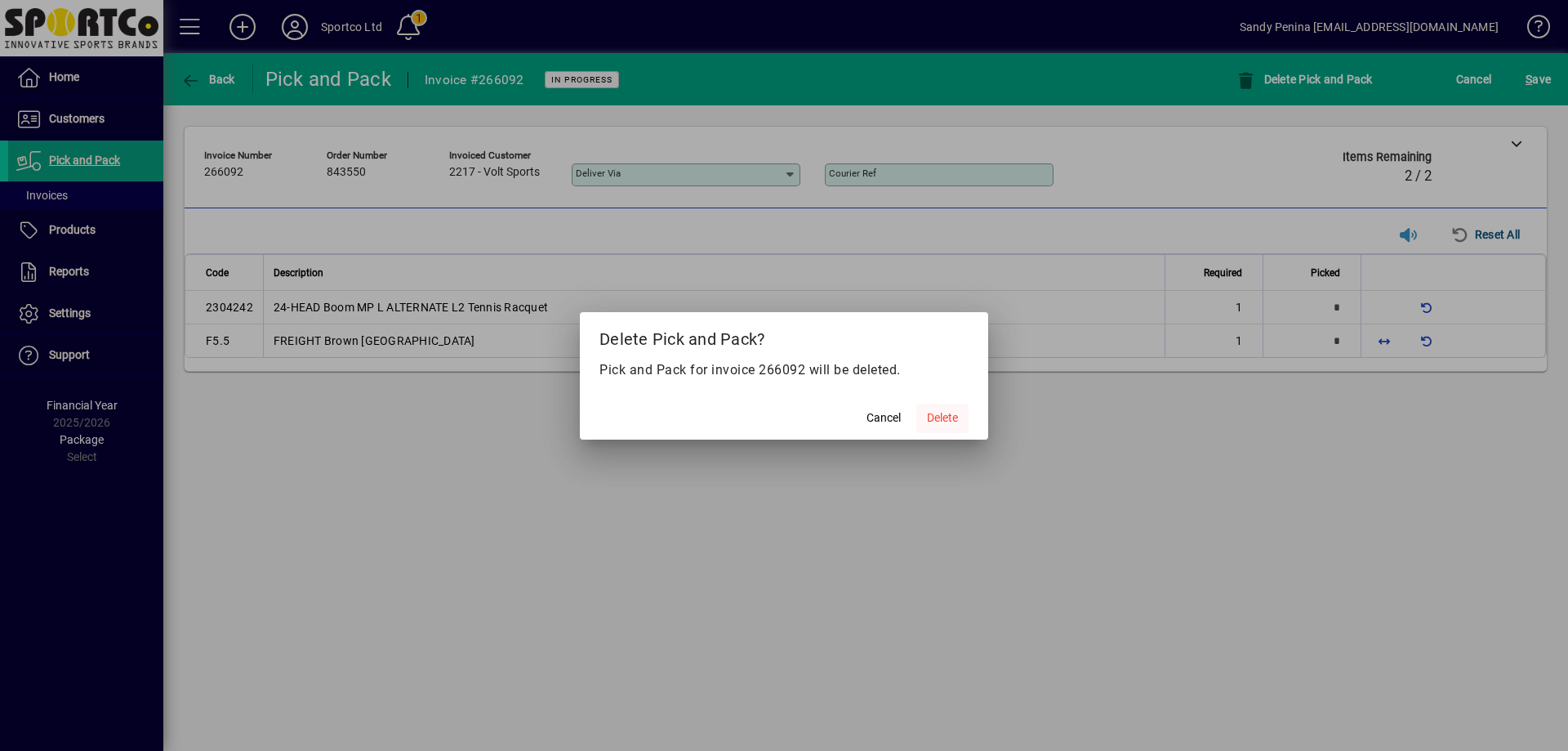
click at [936, 415] on span "Delete" at bounding box center [943, 417] width 31 height 17
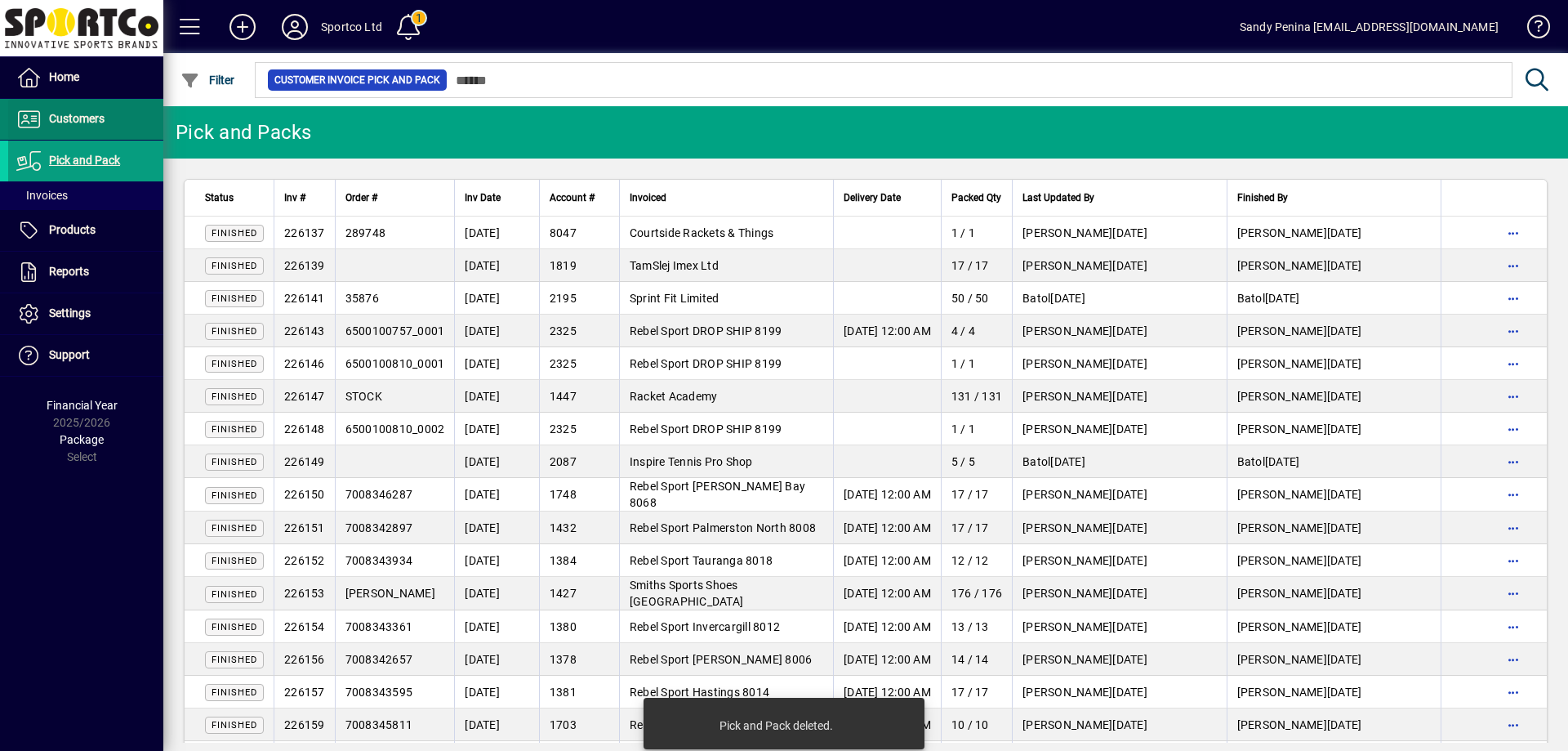
click at [91, 120] on span "Customers" at bounding box center [77, 119] width 56 height 13
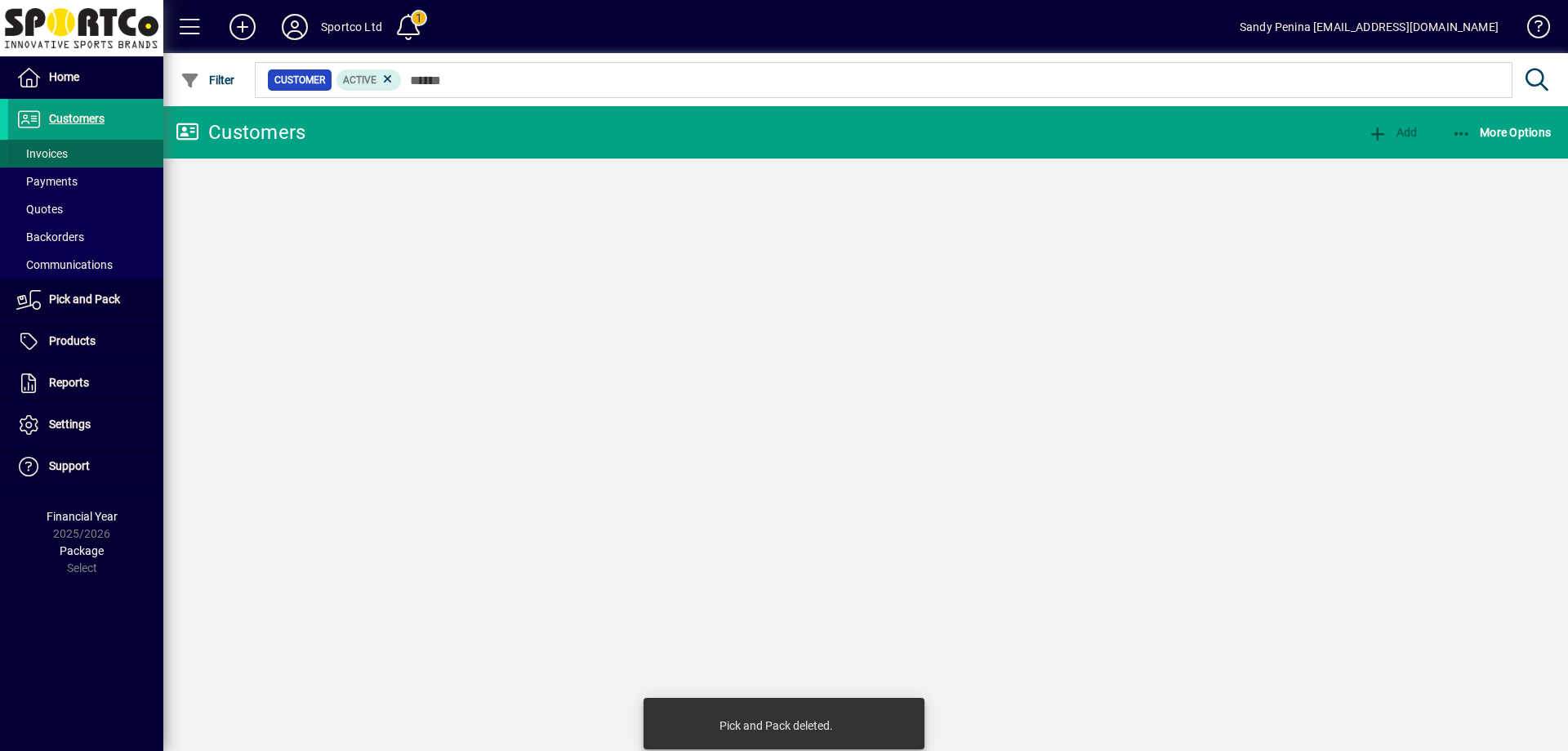
click at [95, 150] on span at bounding box center [85, 153] width 155 height 40
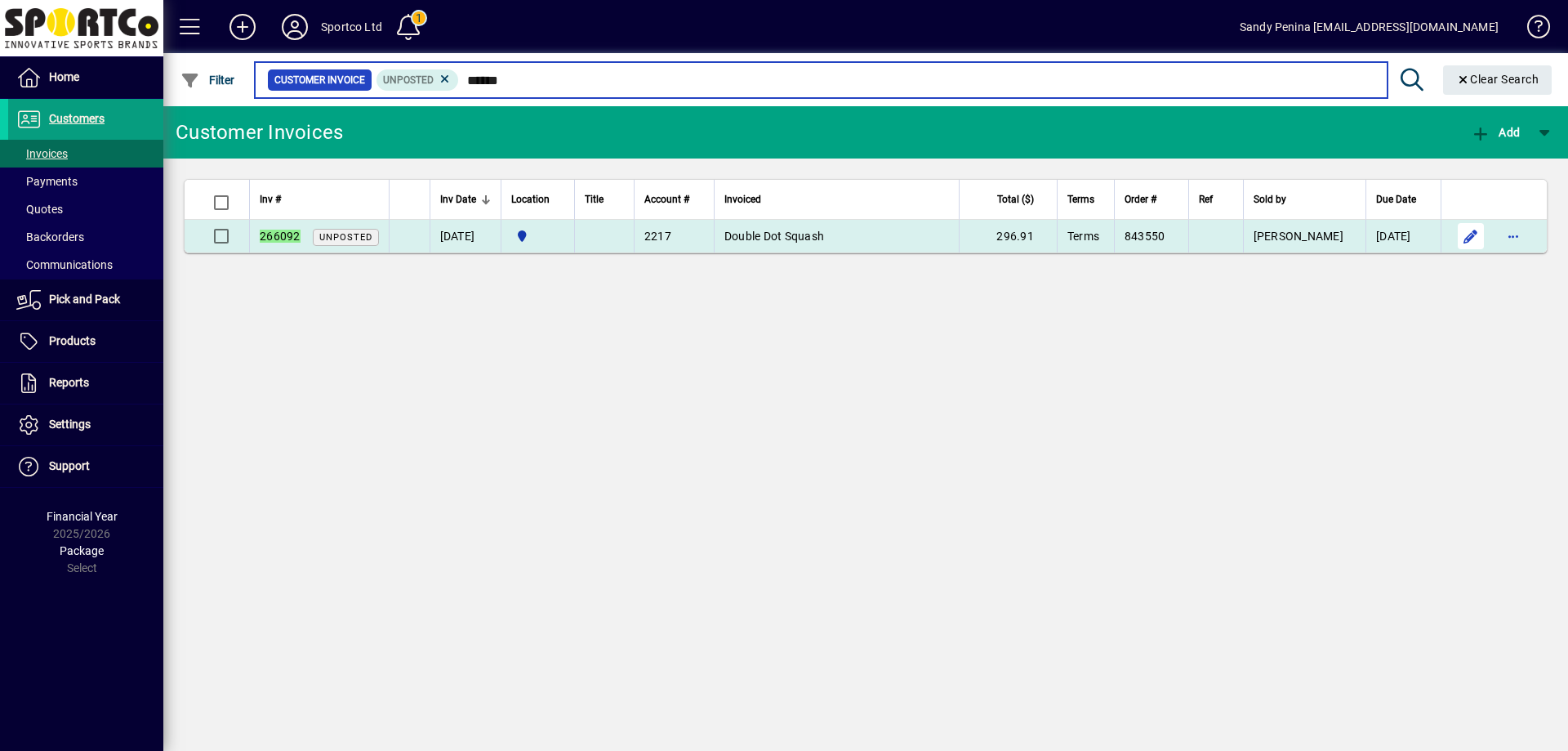
type input "******"
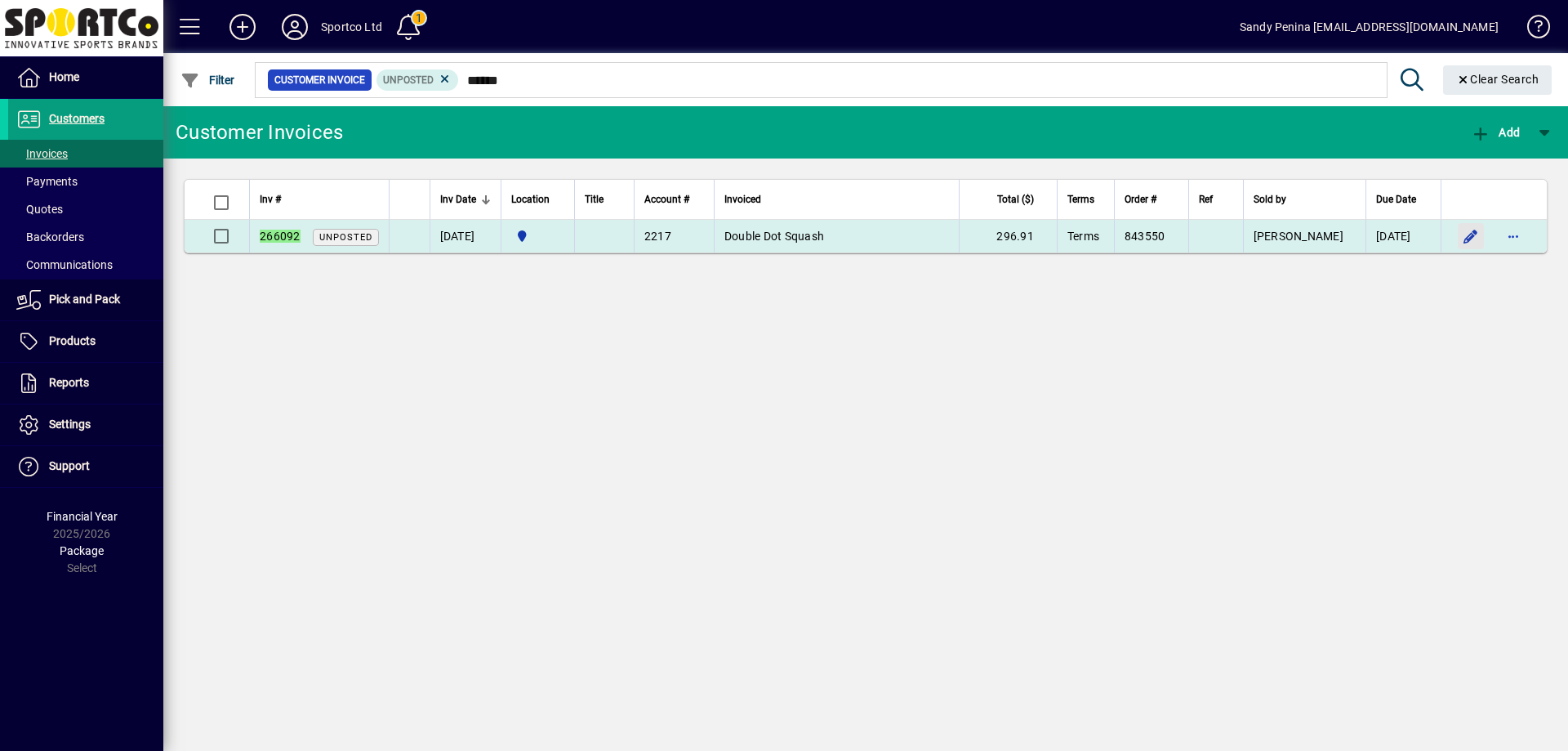
click at [1462, 240] on span "button" at bounding box center [1471, 236] width 40 height 40
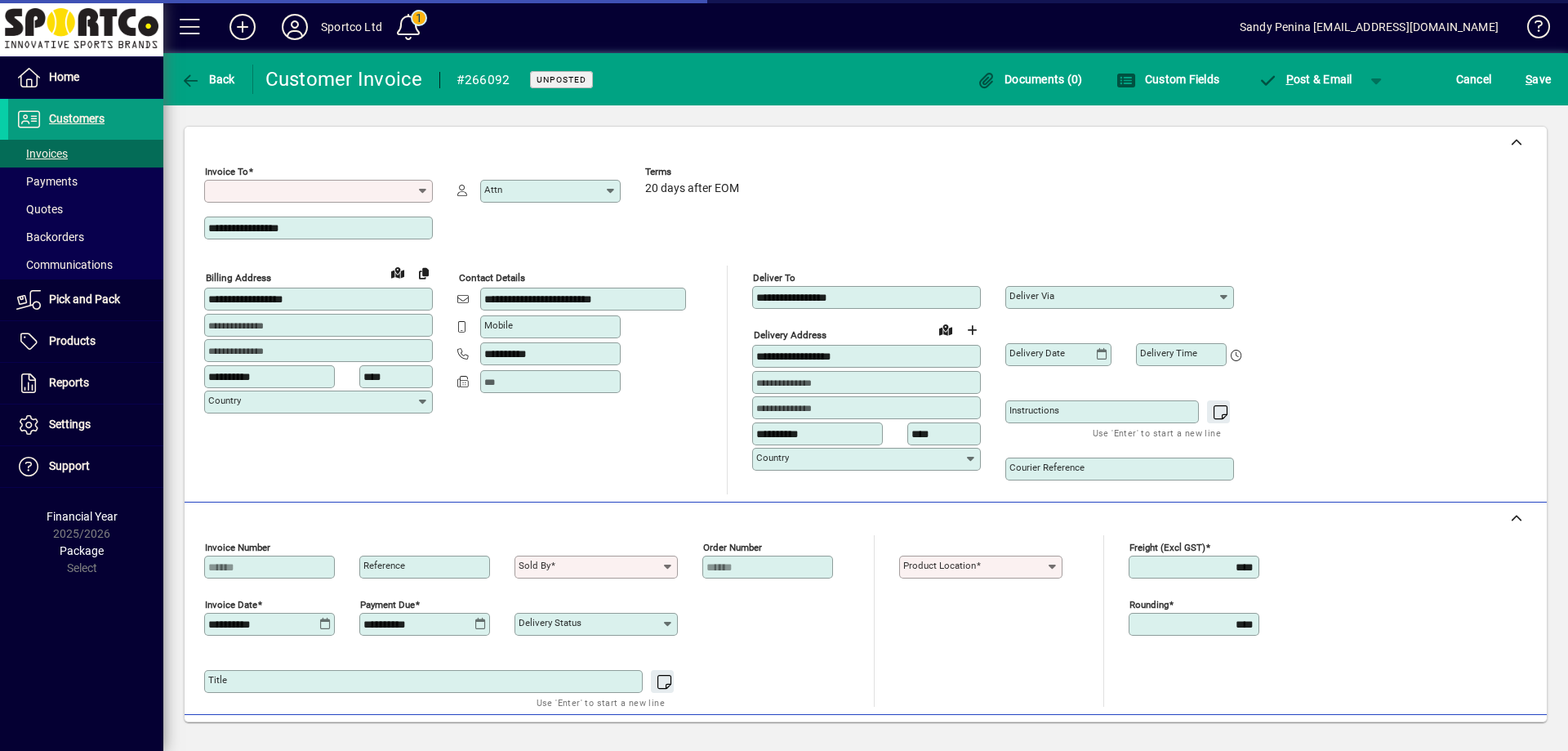
type input "**********"
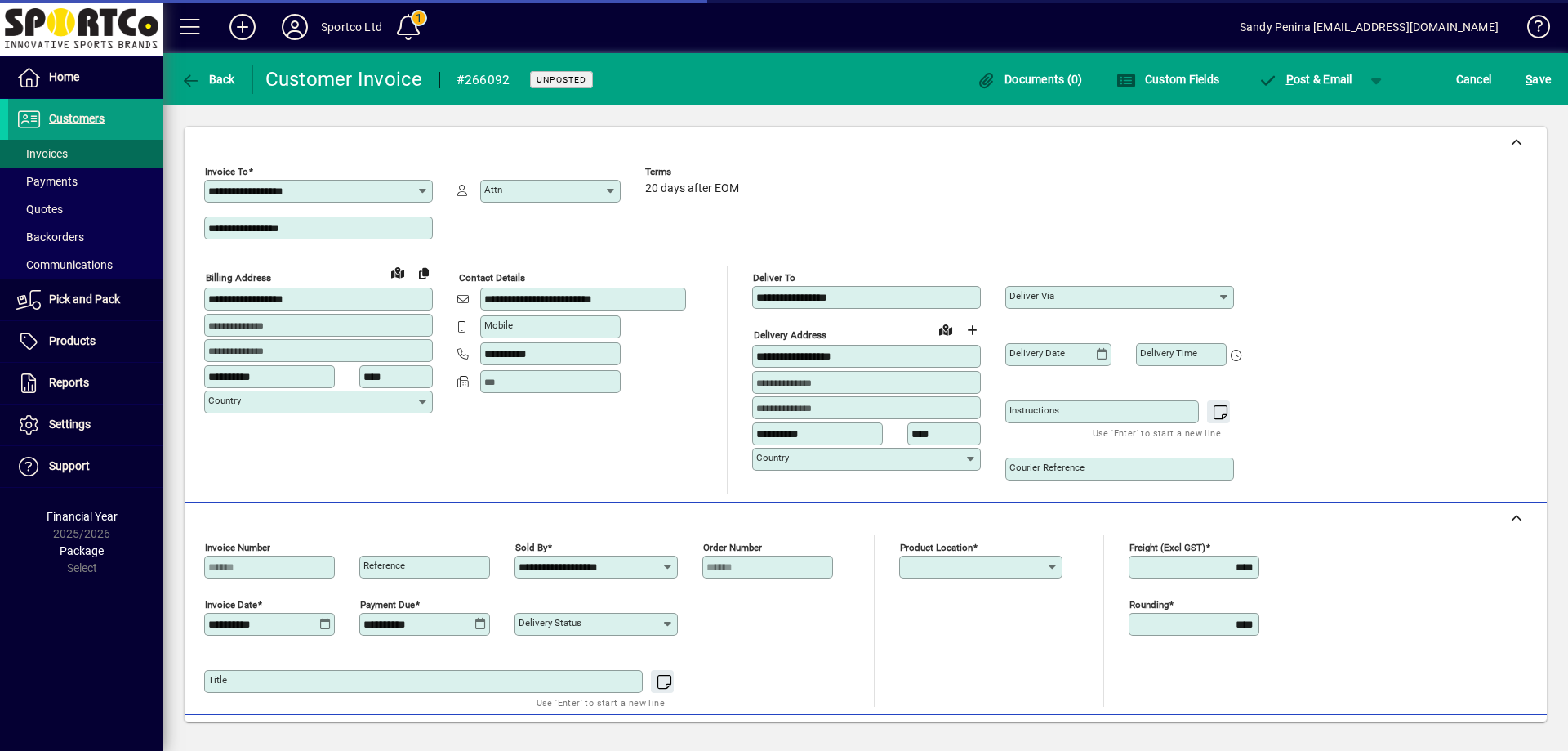
type input "**********"
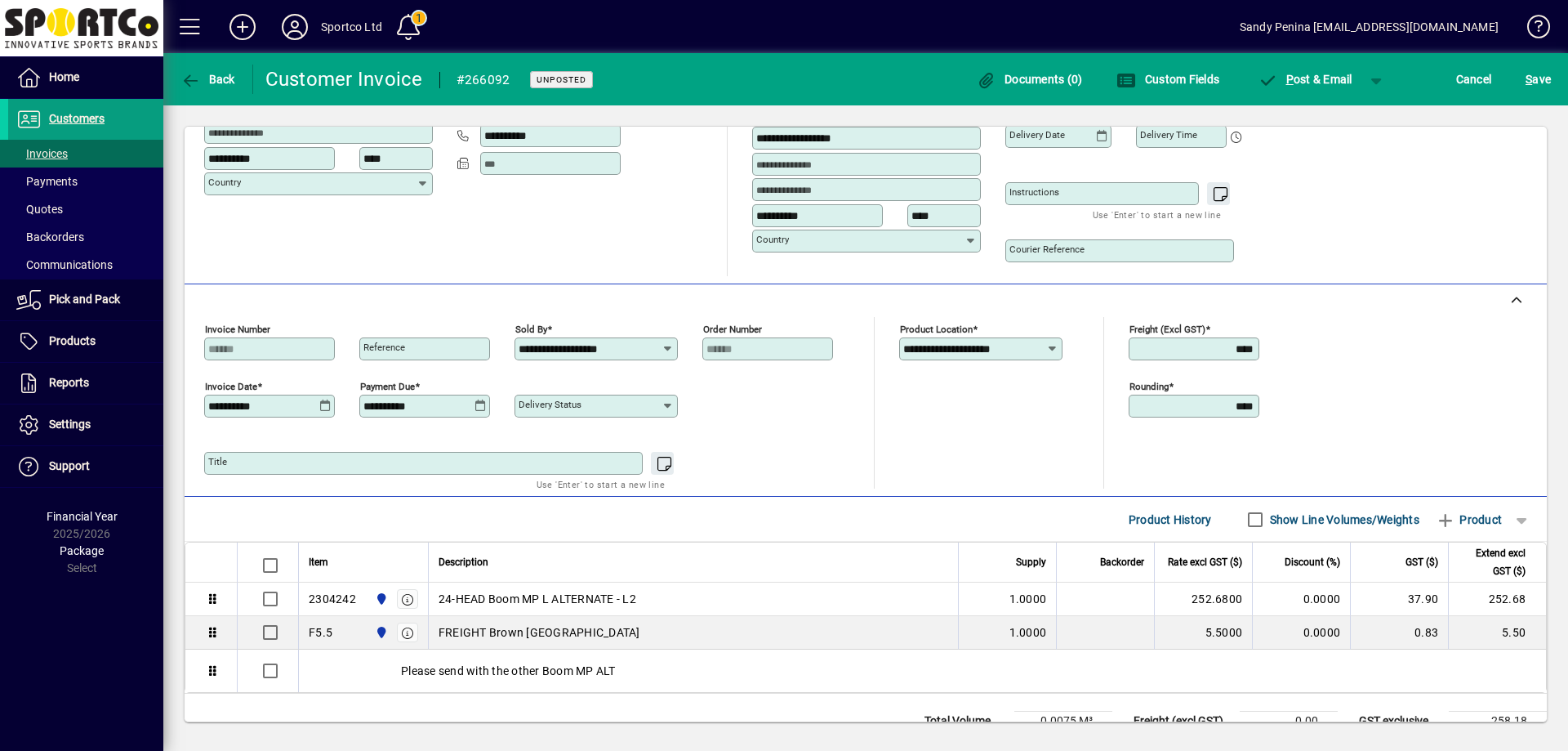
scroll to position [282, 0]
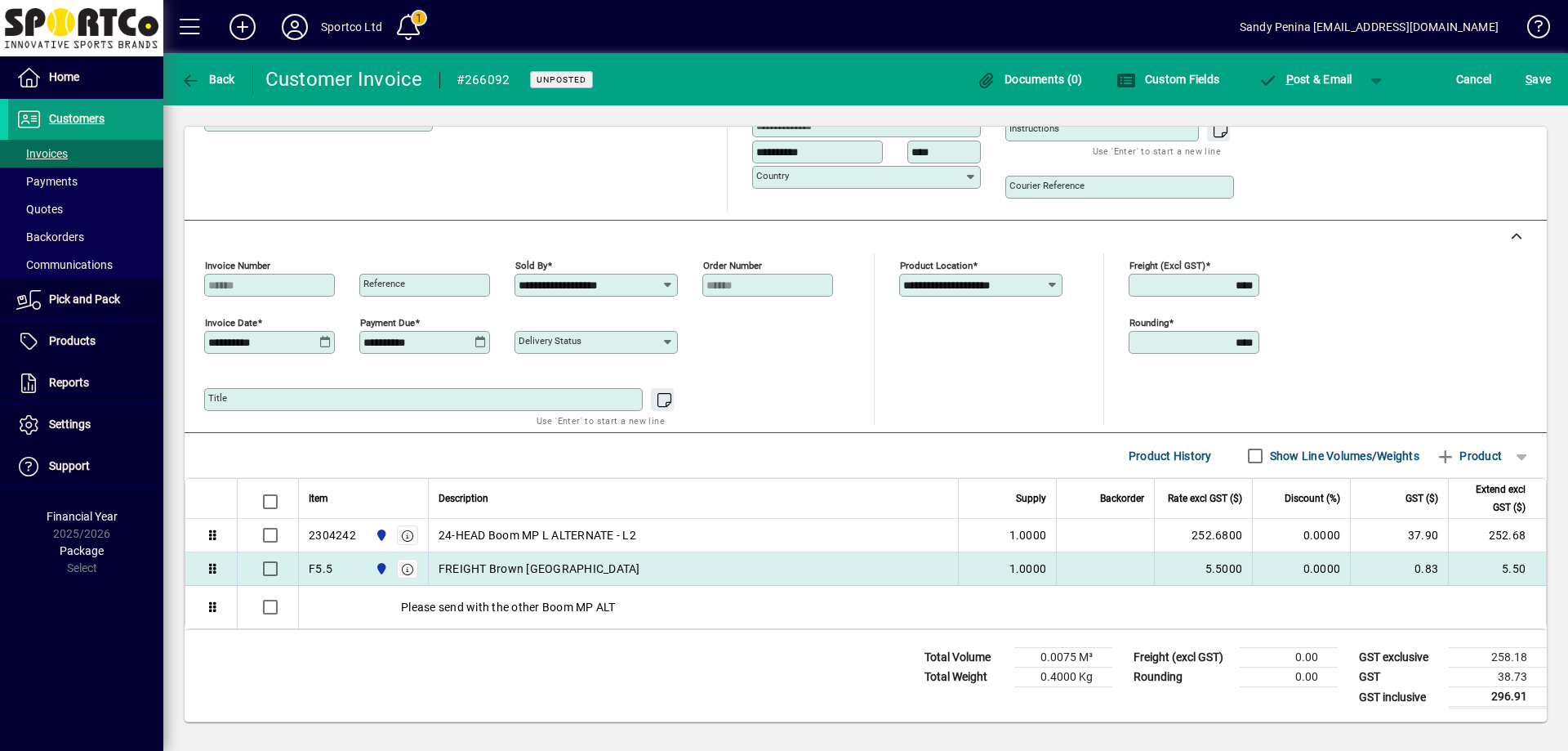
click at [586, 577] on td "FREIGHT Brown Auckland" at bounding box center [693, 569] width 530 height 34
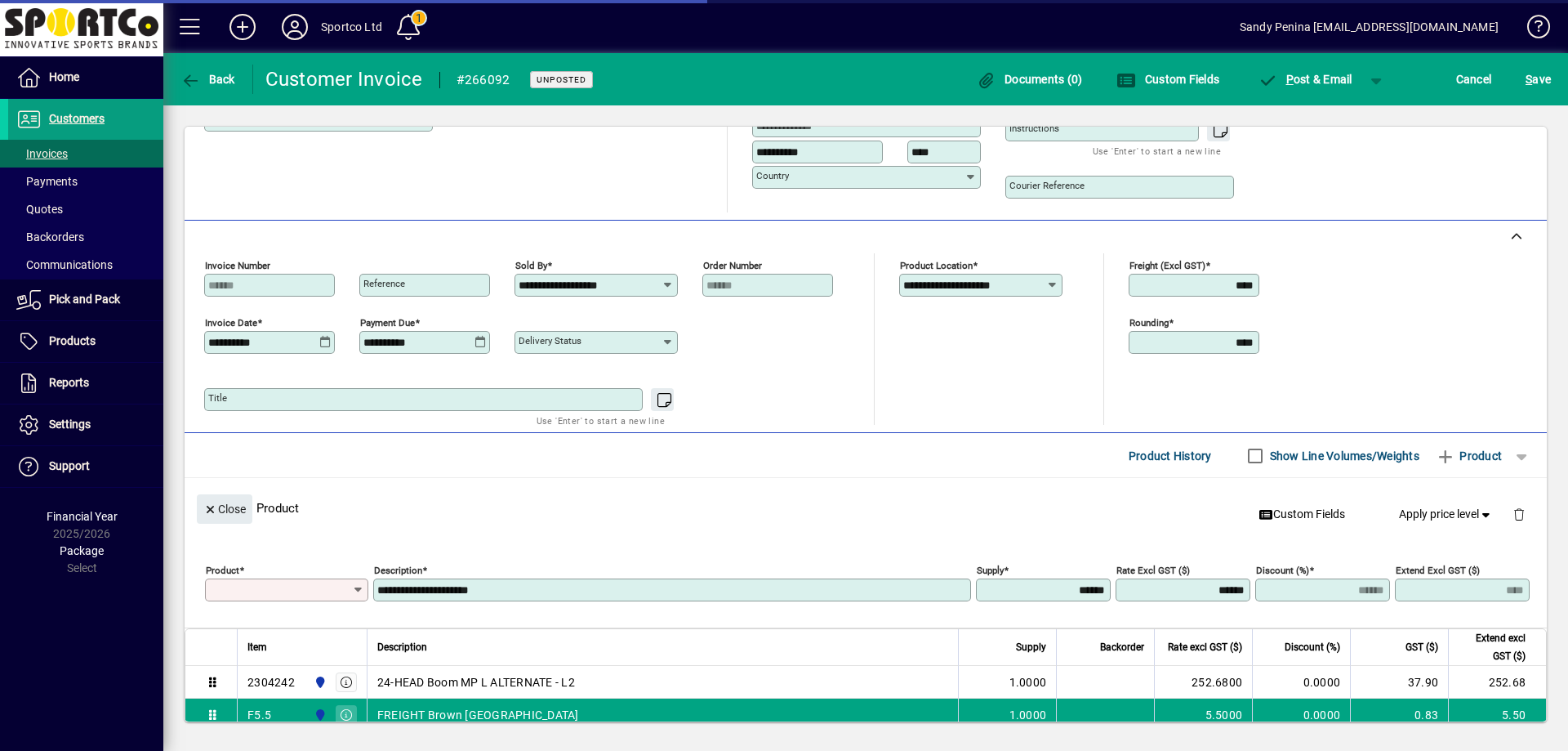
type input "****"
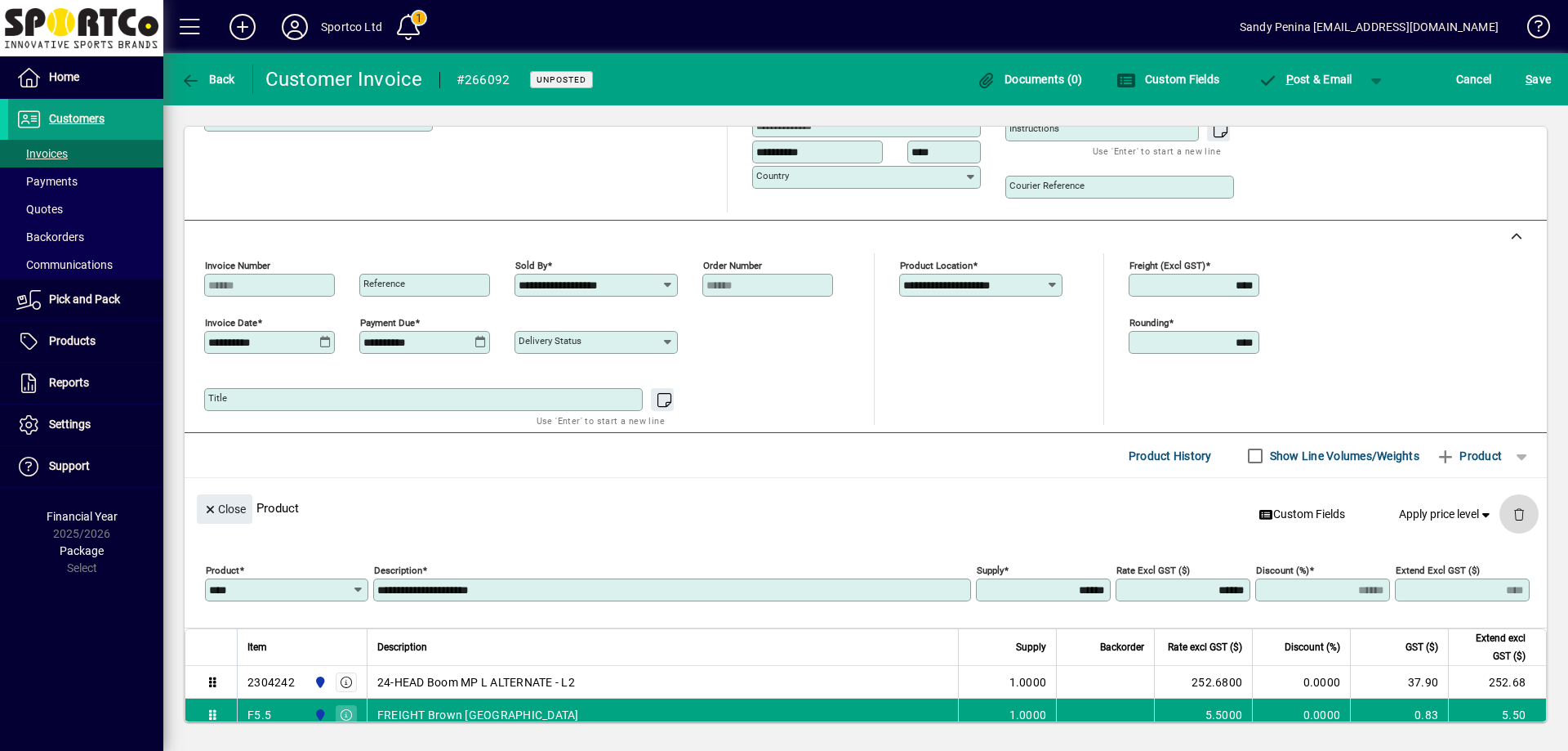
click at [1500, 511] on span "button" at bounding box center [1519, 514] width 40 height 40
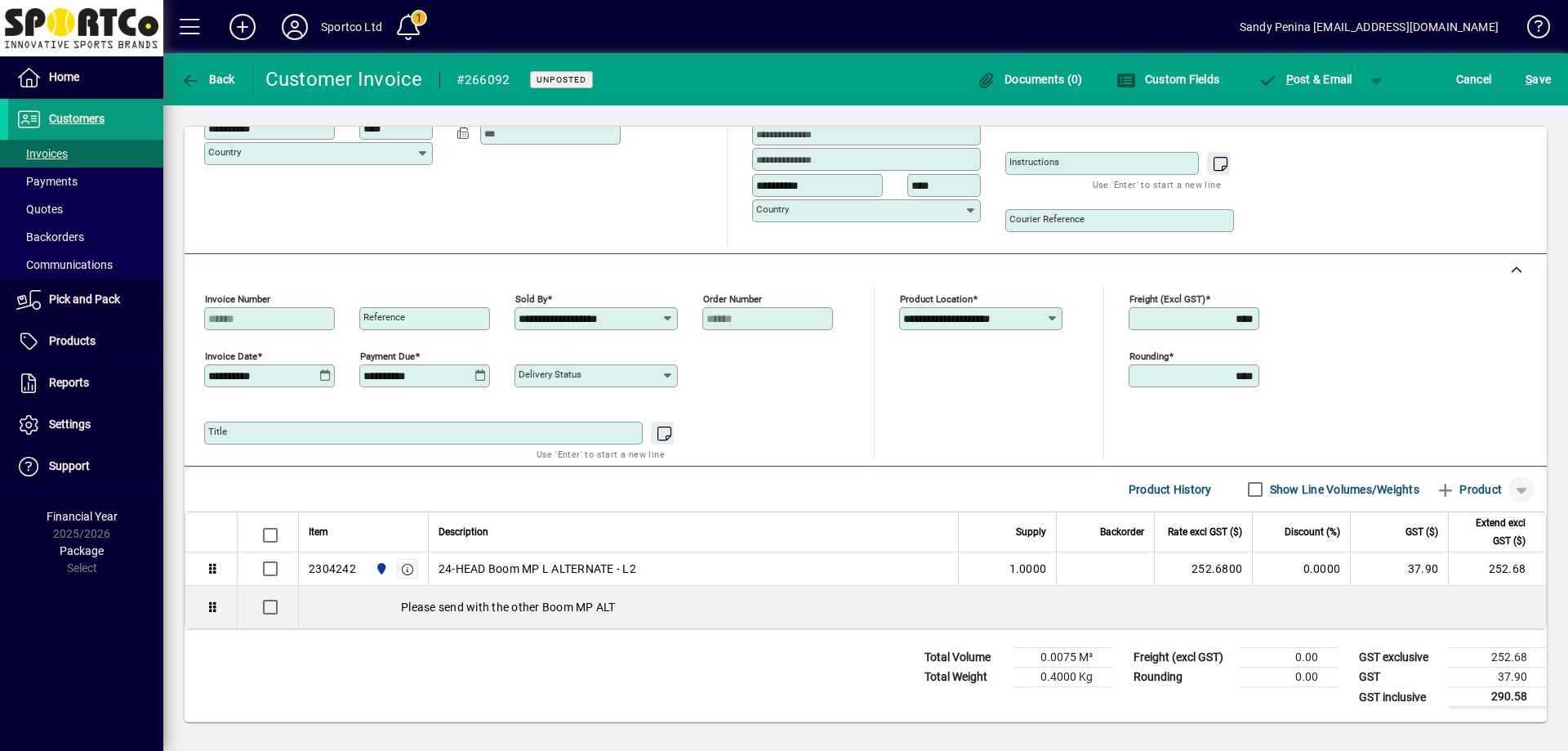
click at [1511, 484] on span "button" at bounding box center [1521, 489] width 40 height 40
click at [1482, 577] on span "button" at bounding box center [1467, 582] width 110 height 40
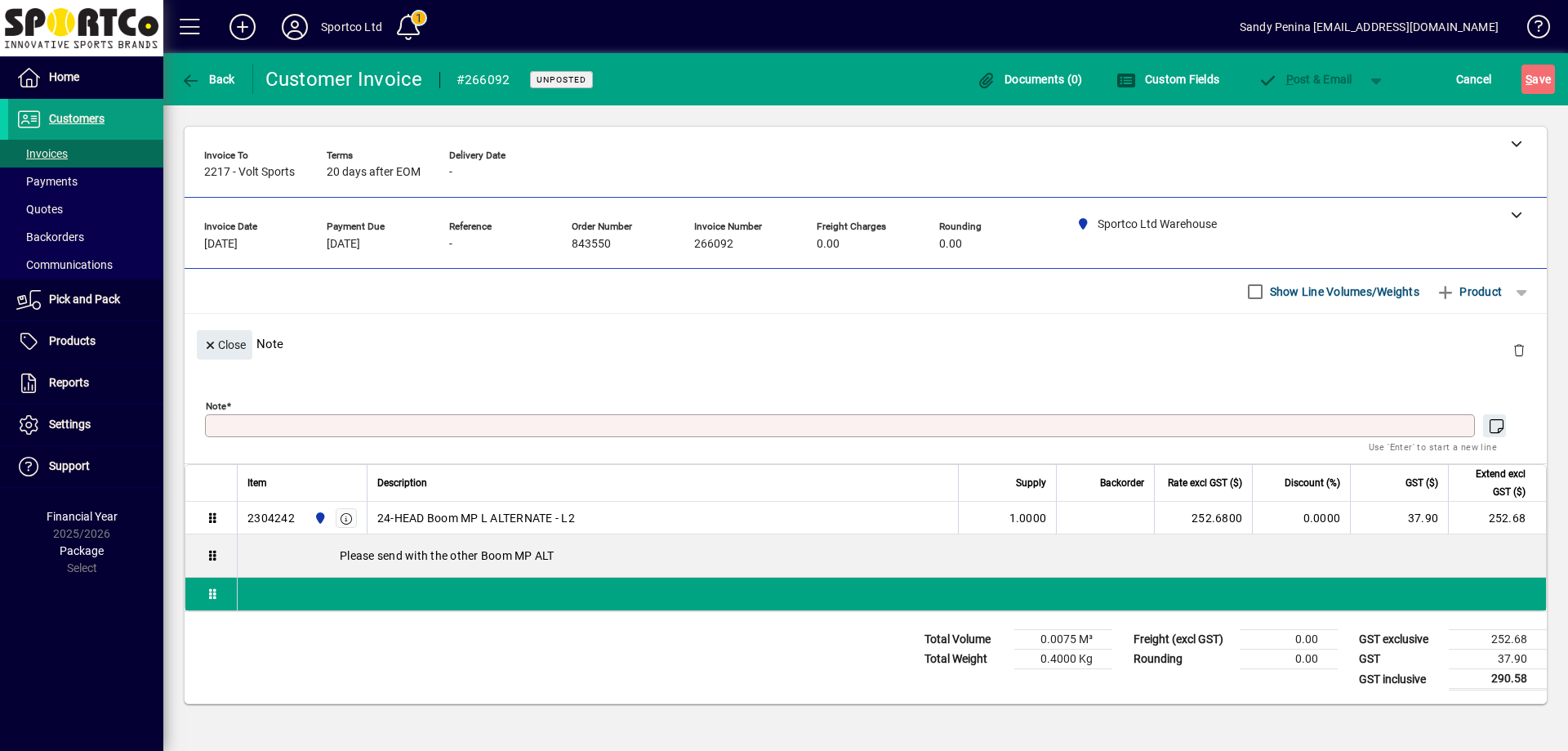
scroll to position [0, 0]
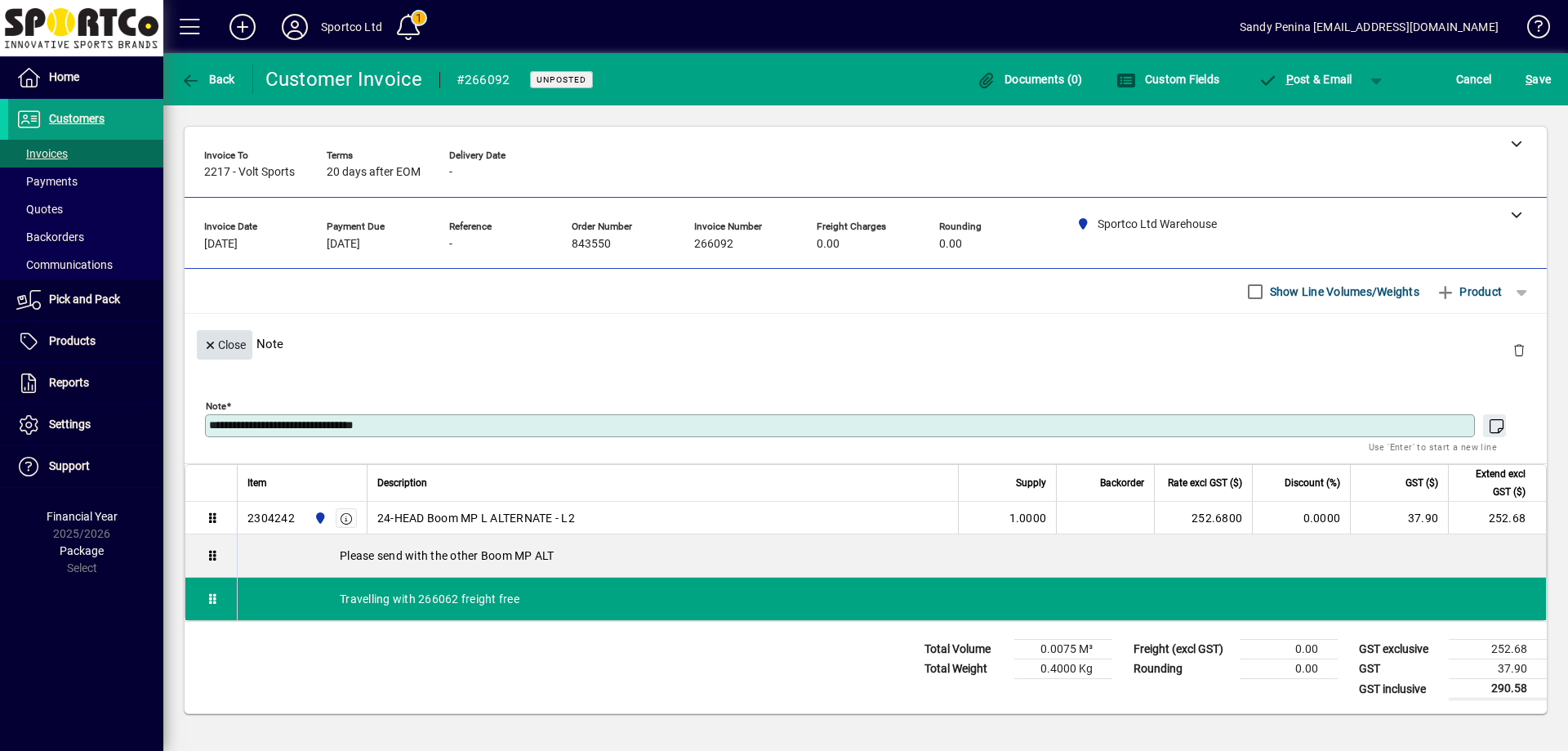
type textarea "**********"
click at [224, 345] on span "Close" at bounding box center [225, 345] width 42 height 27
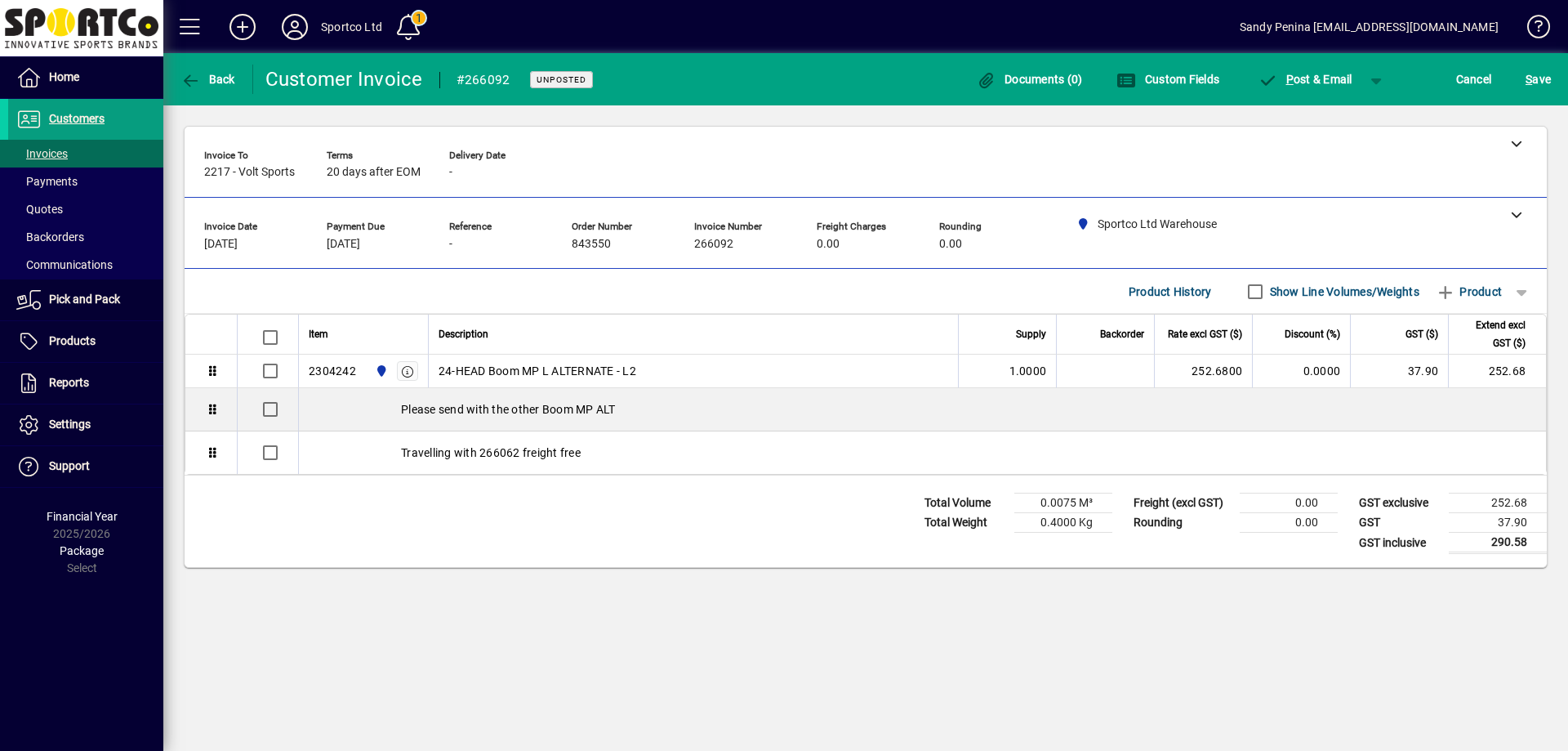
click at [1563, 77] on div "S ave" at bounding box center [1538, 79] width 60 height 30
click at [1538, 70] on span "S ave" at bounding box center [1538, 79] width 25 height 26
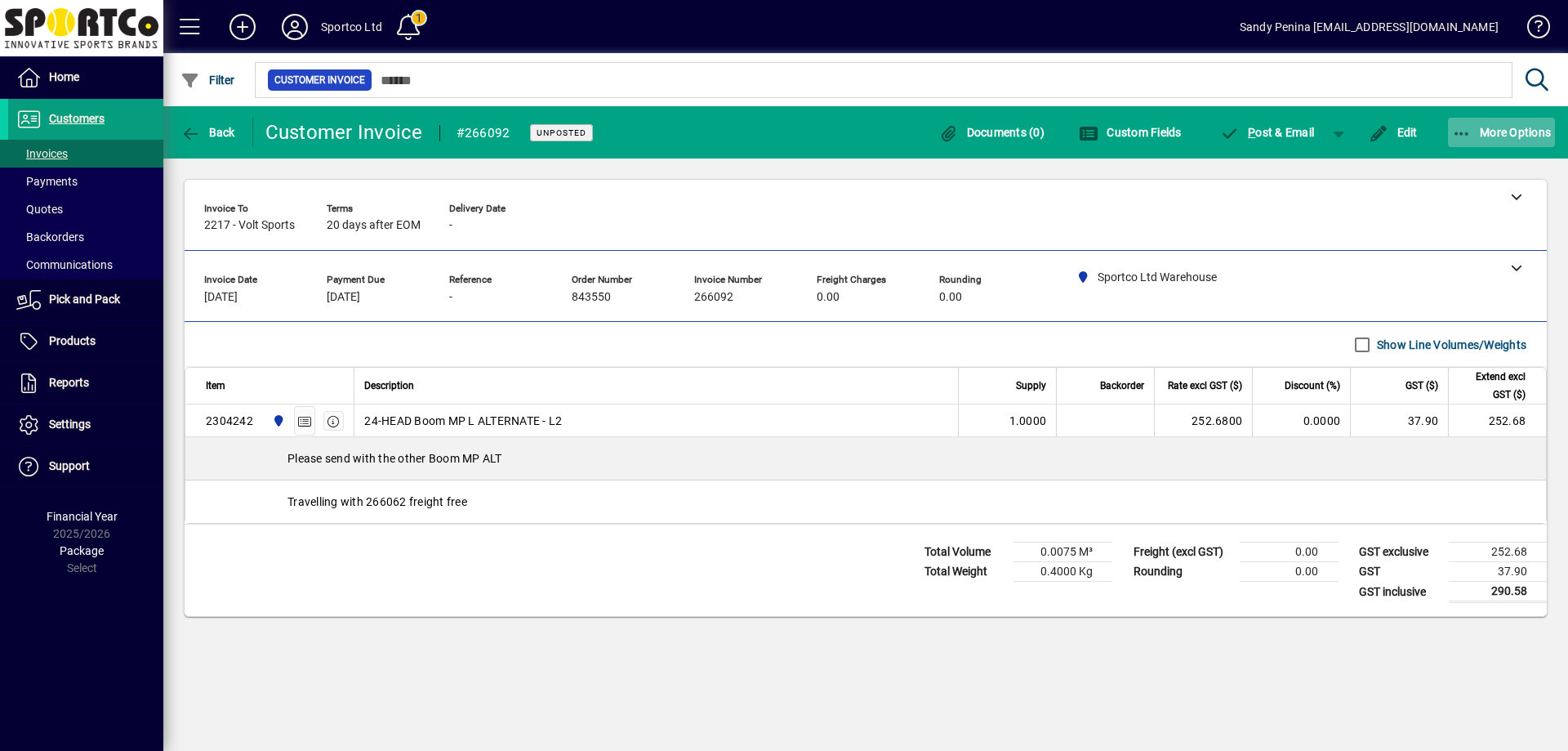
click at [1474, 130] on span "More Options" at bounding box center [1501, 132] width 99 height 13
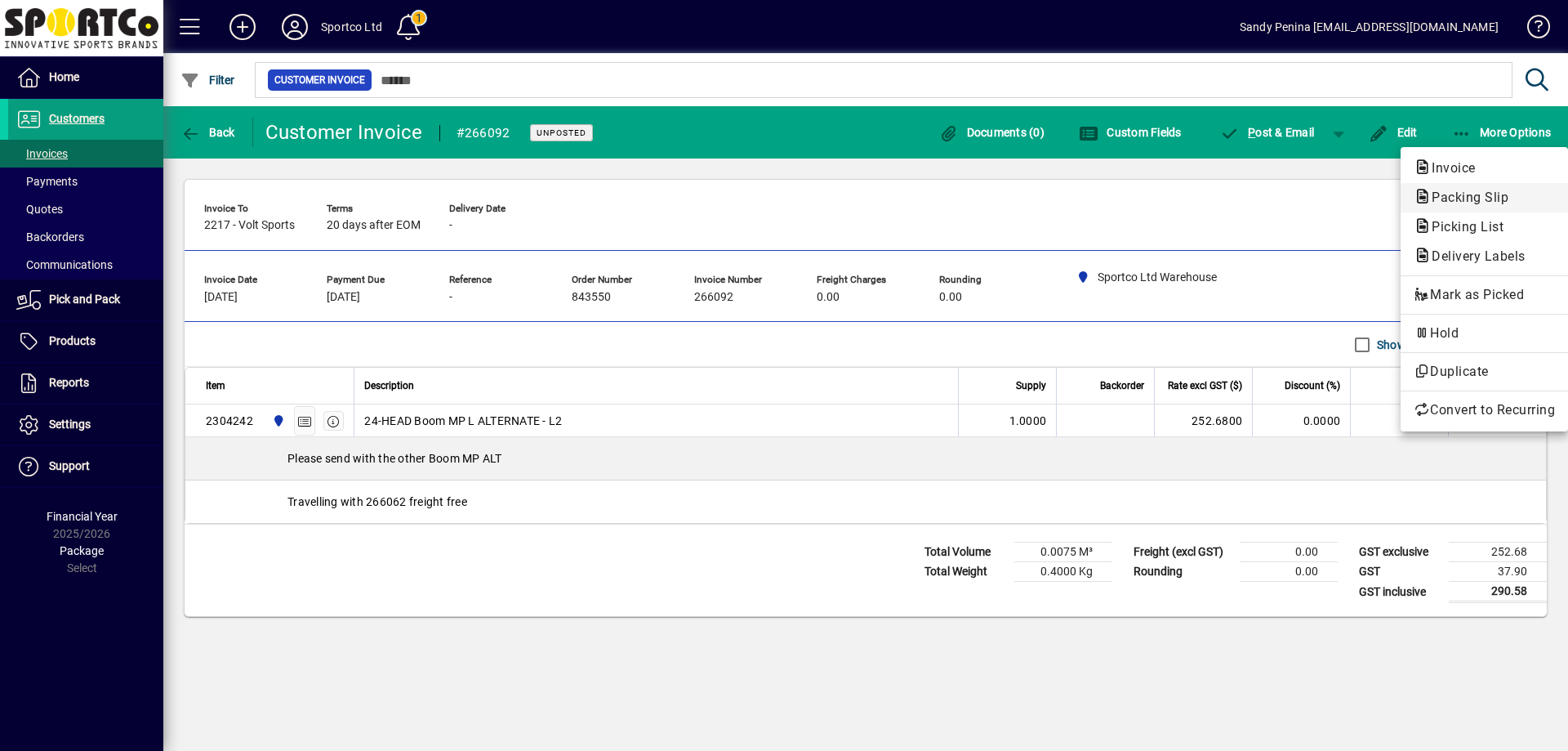
click at [1465, 199] on span "Packing Slip" at bounding box center [1465, 198] width 103 height 15
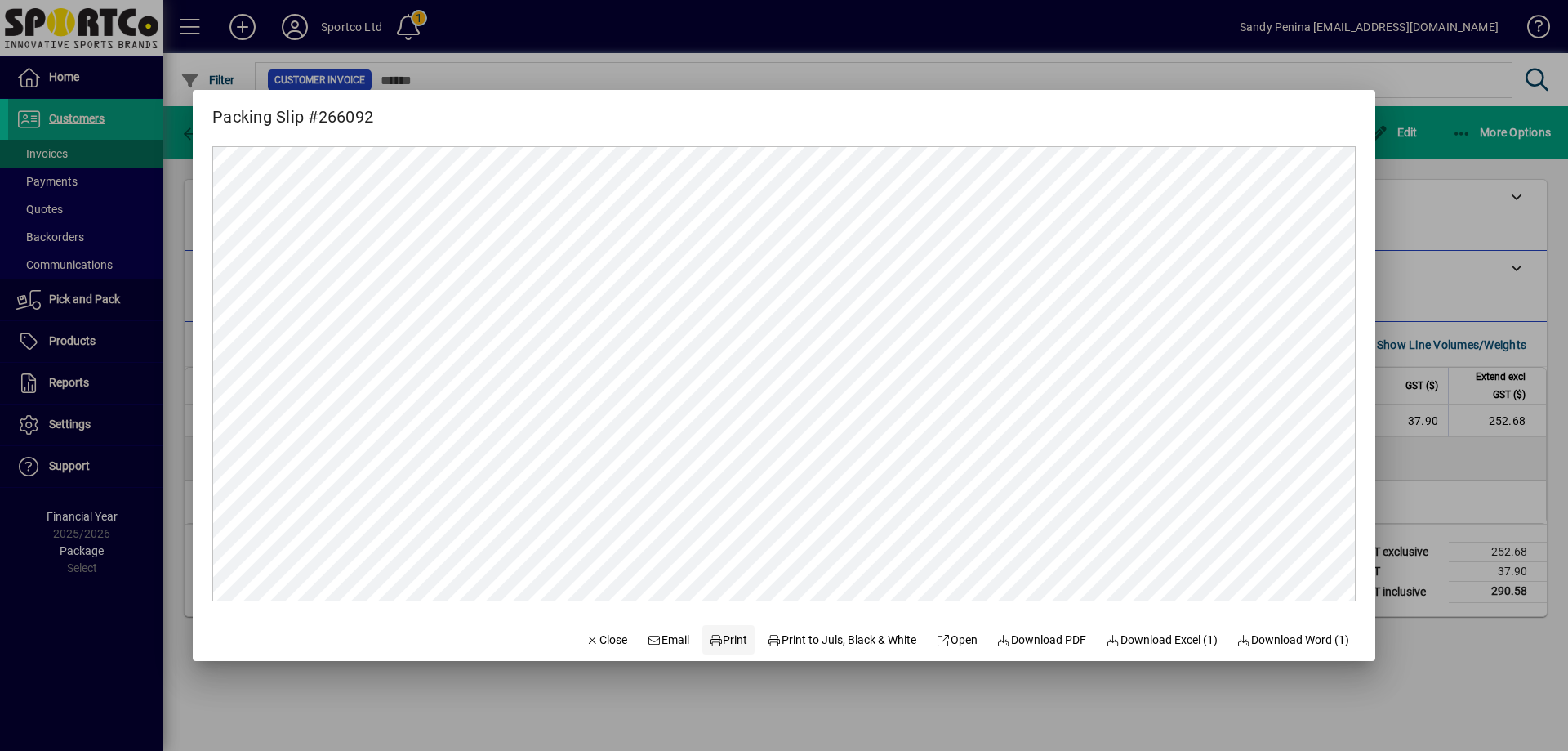
click at [714, 645] on span "Print" at bounding box center [728, 640] width 40 height 17
click at [579, 651] on button "Close" at bounding box center [607, 639] width 56 height 30
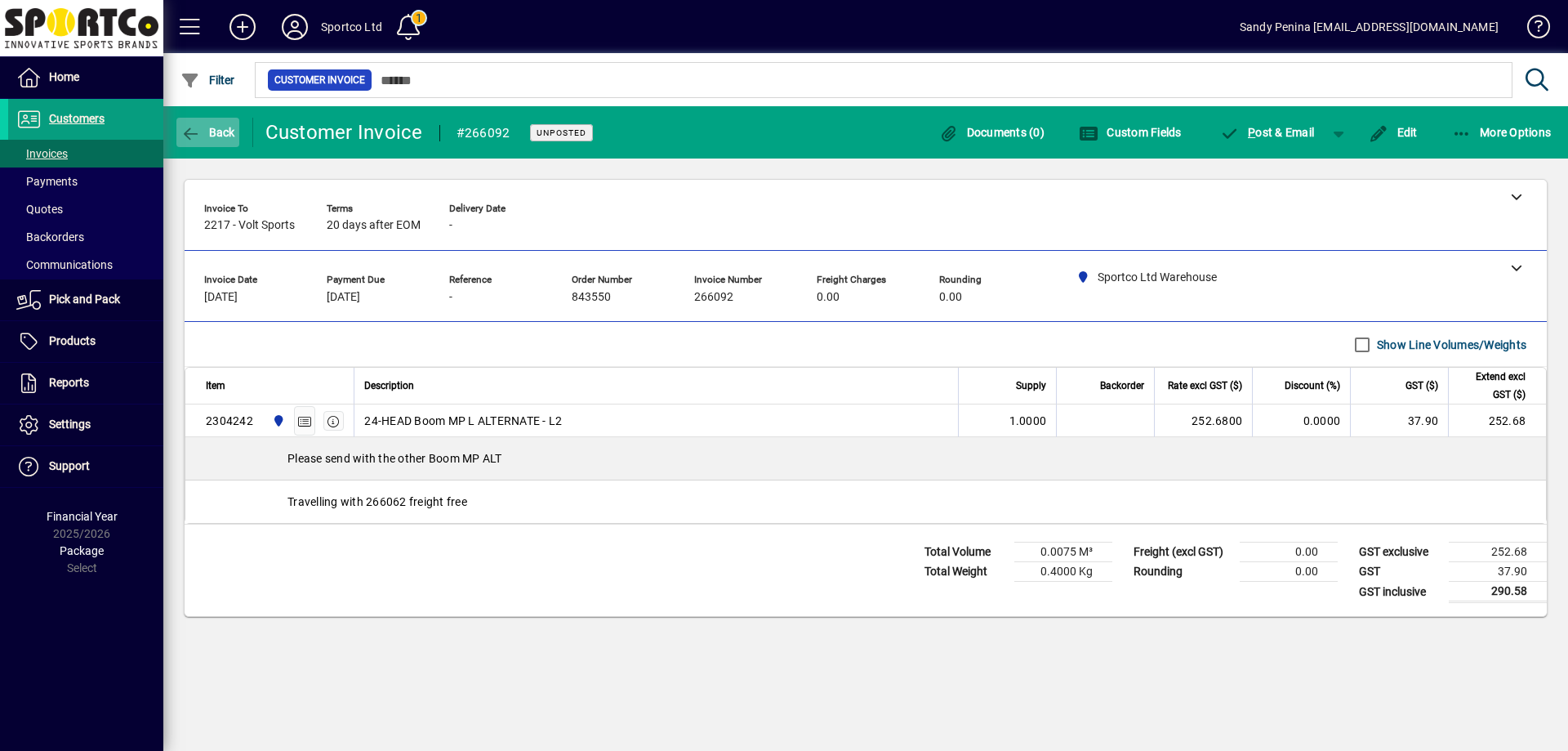
click at [211, 142] on span "button" at bounding box center [207, 132] width 63 height 40
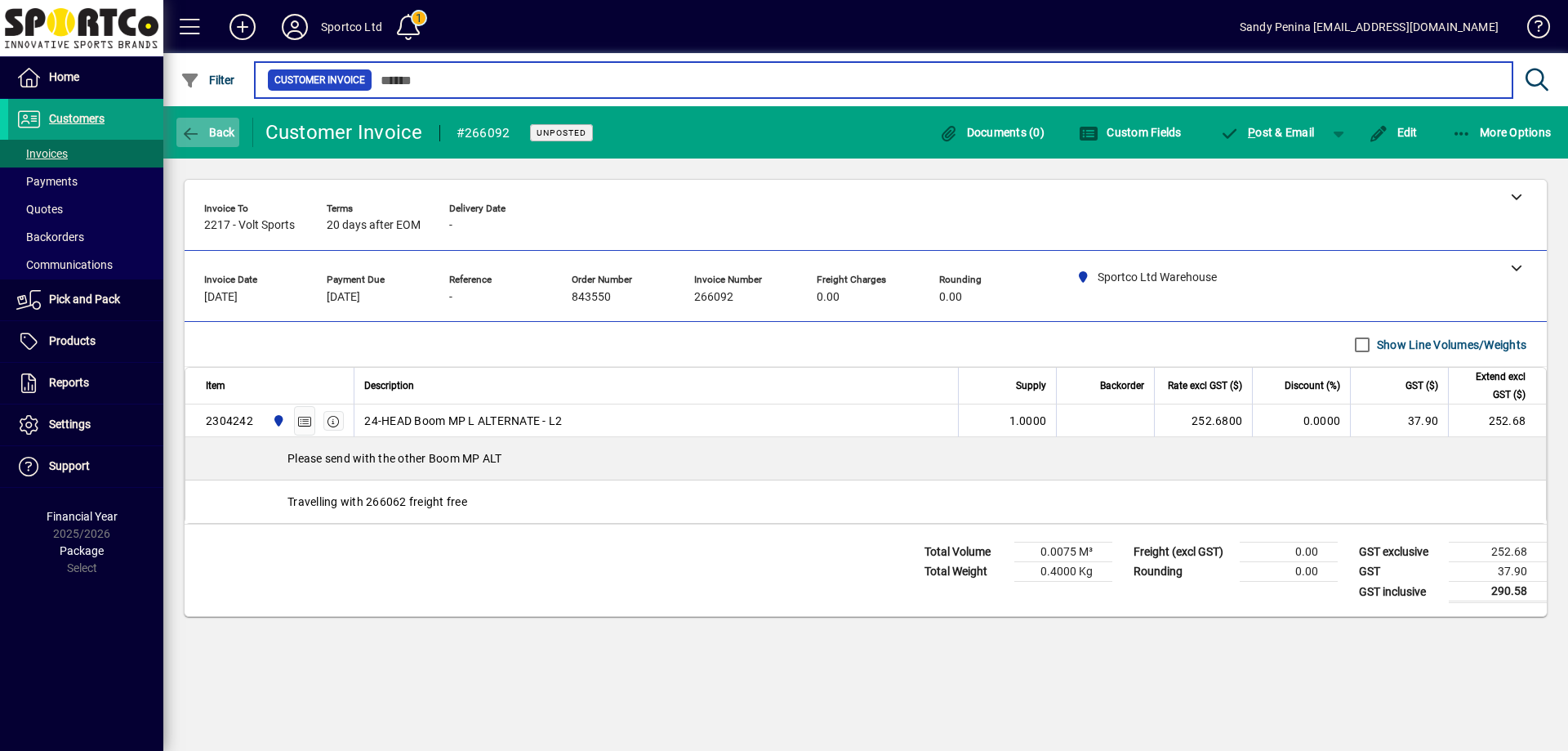
type input "******"
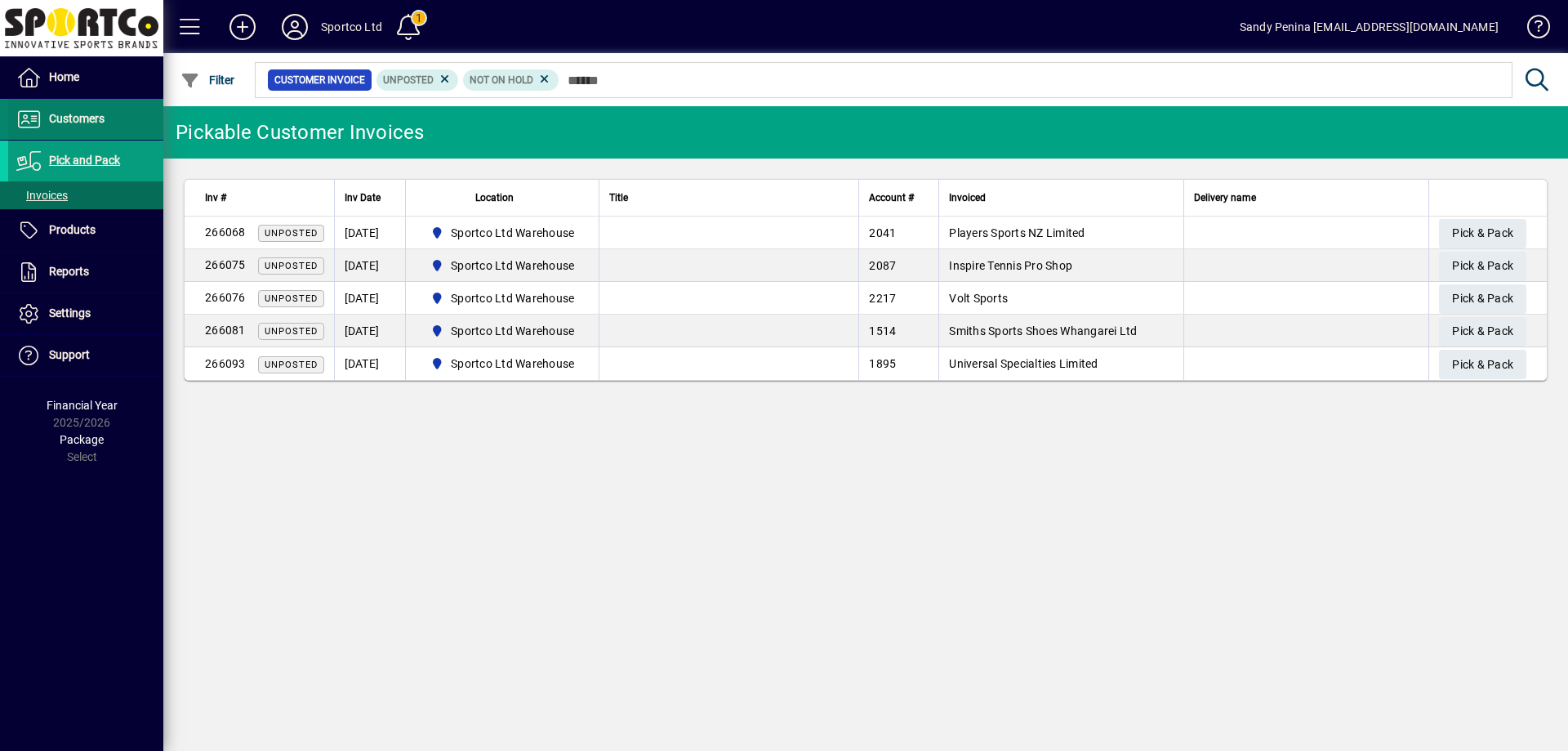
click at [66, 110] on span "Customers" at bounding box center [56, 120] width 96 height 19
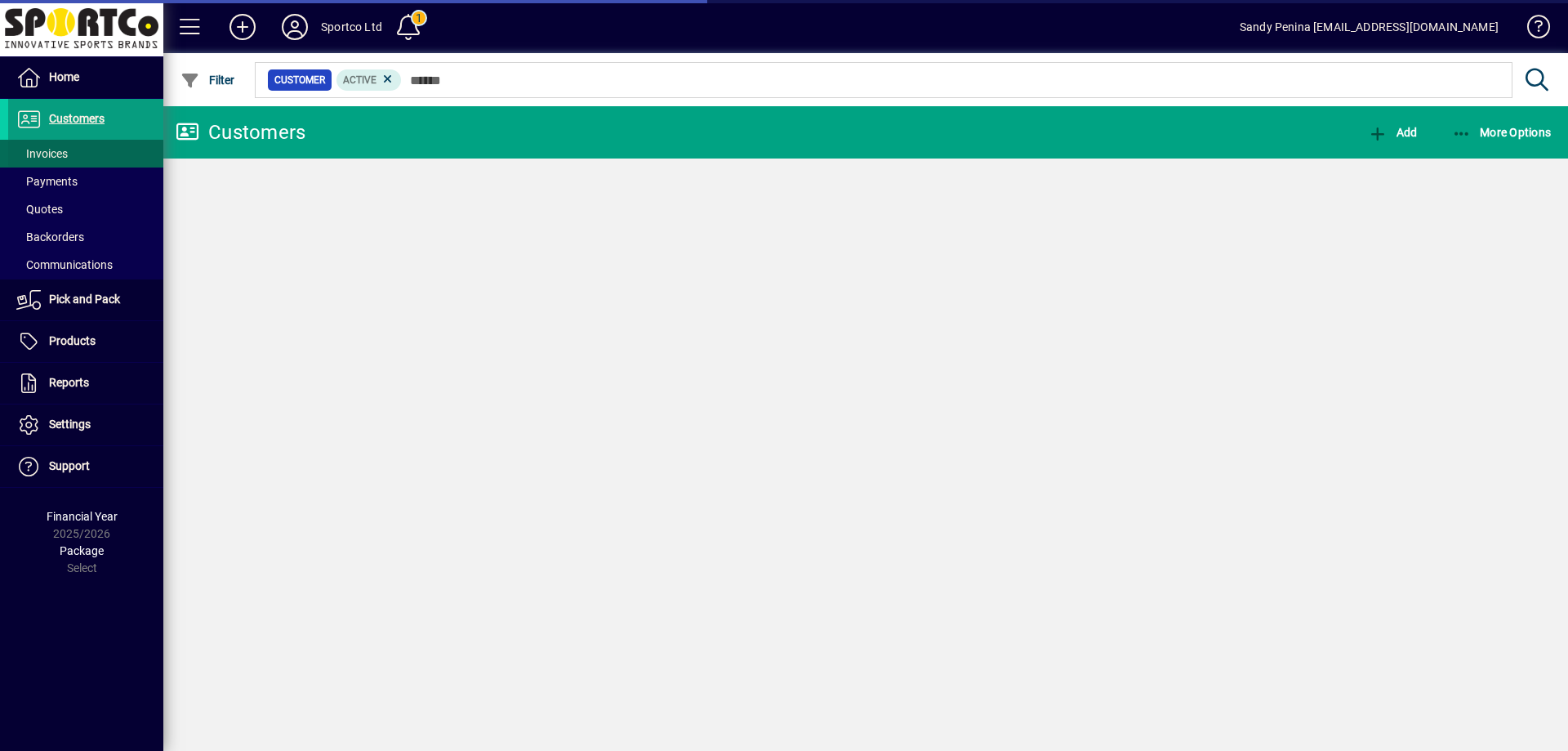
click at [86, 152] on span at bounding box center [85, 153] width 155 height 40
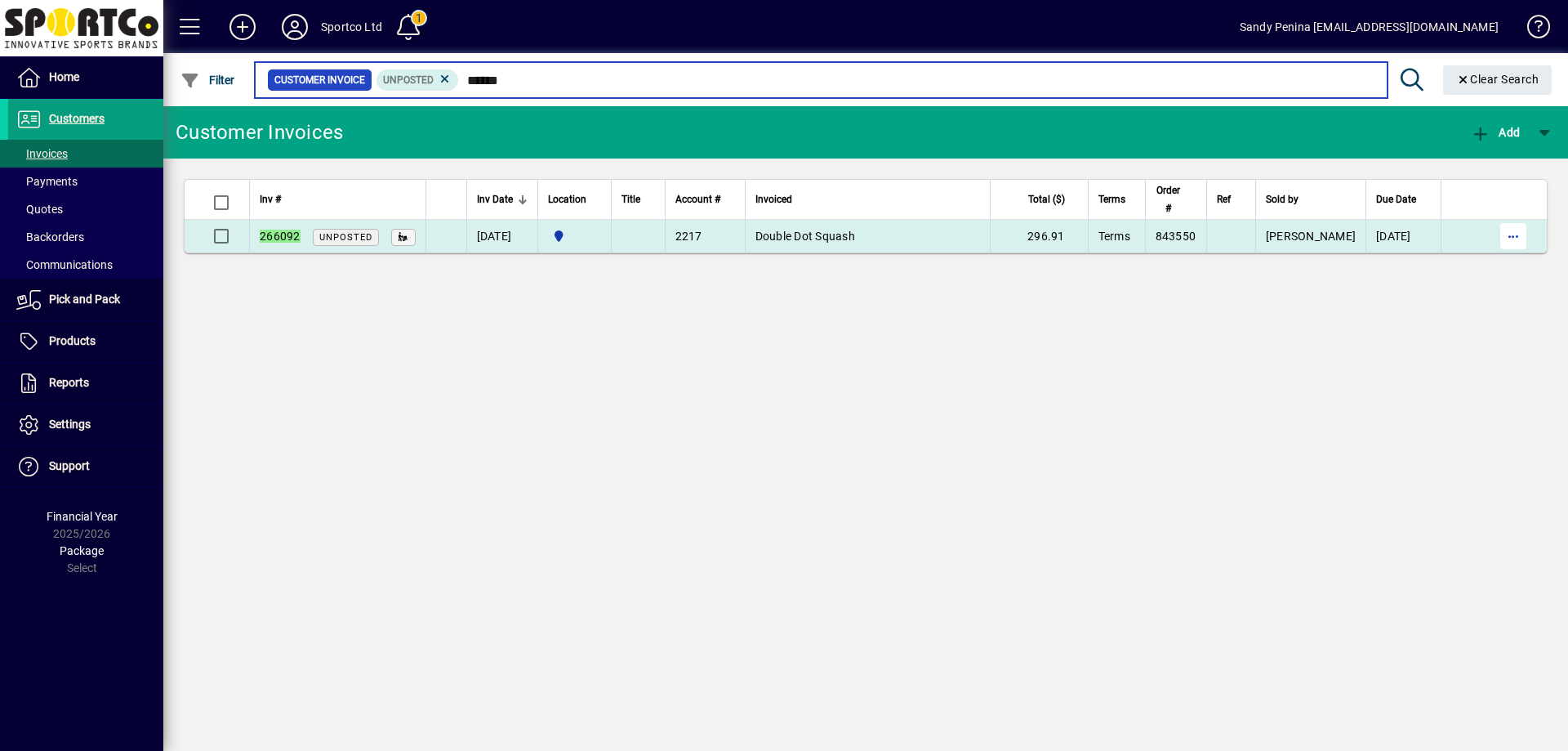
type input "******"
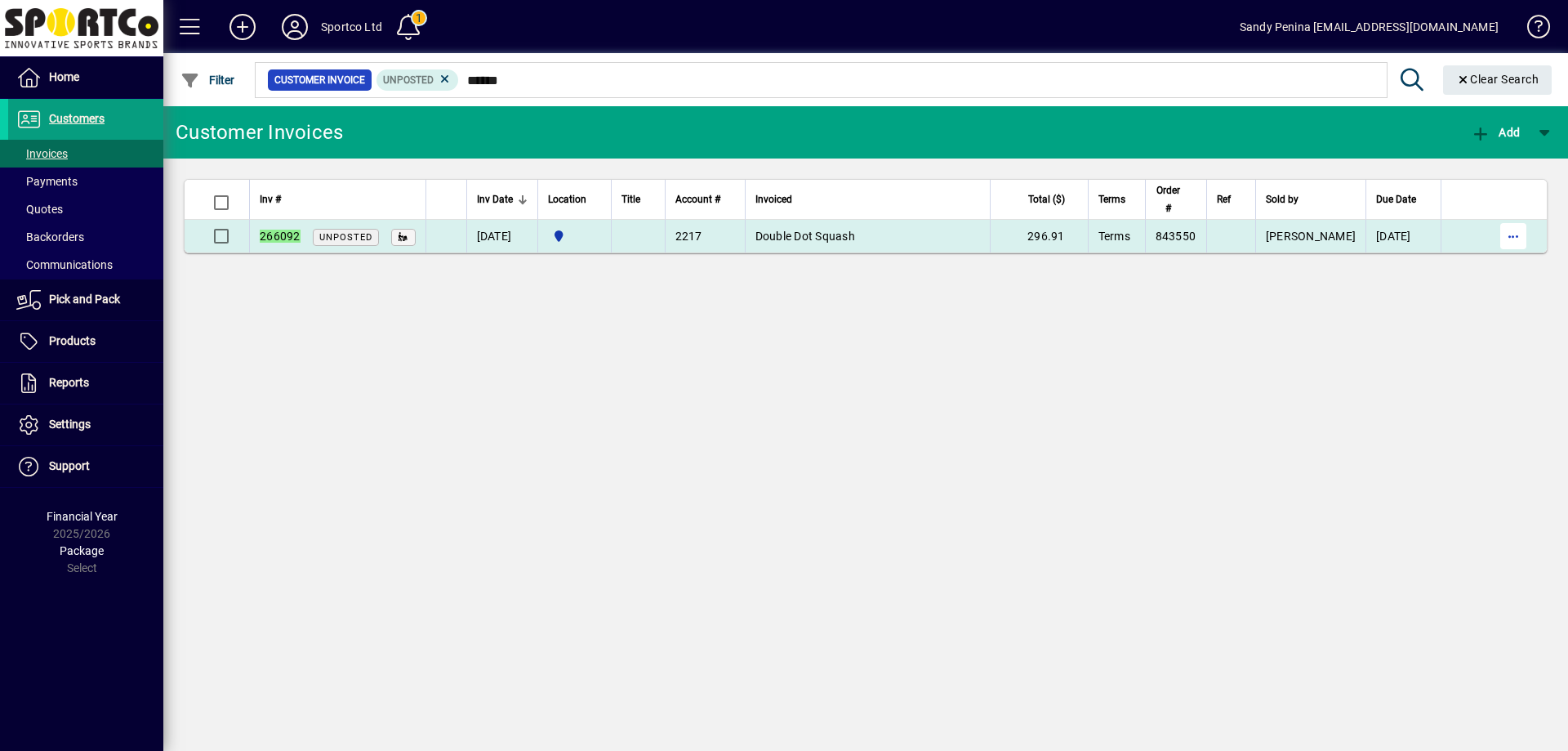
click at [1511, 240] on span "button" at bounding box center [1513, 236] width 40 height 40
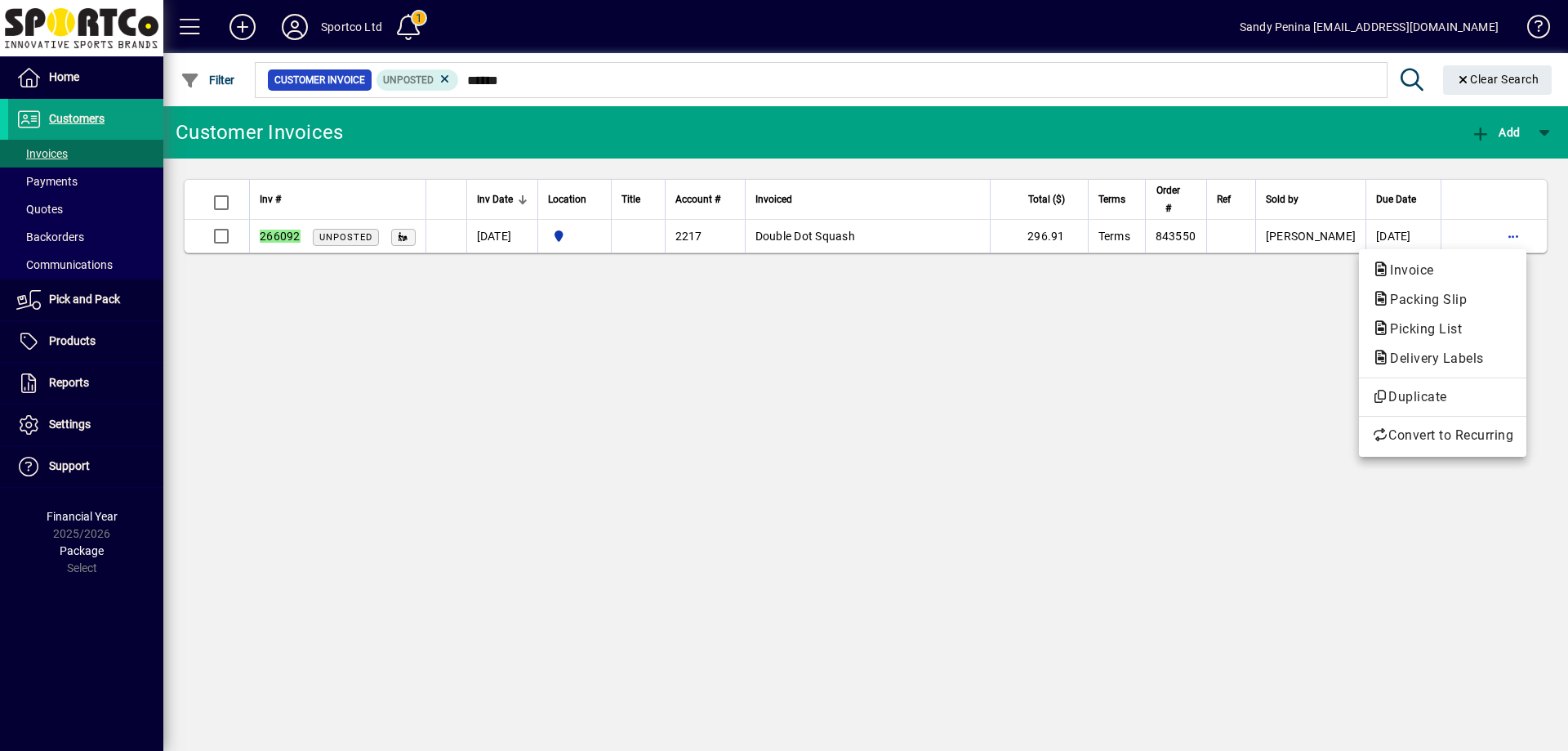
click at [1410, 217] on div at bounding box center [784, 375] width 1568 height 751
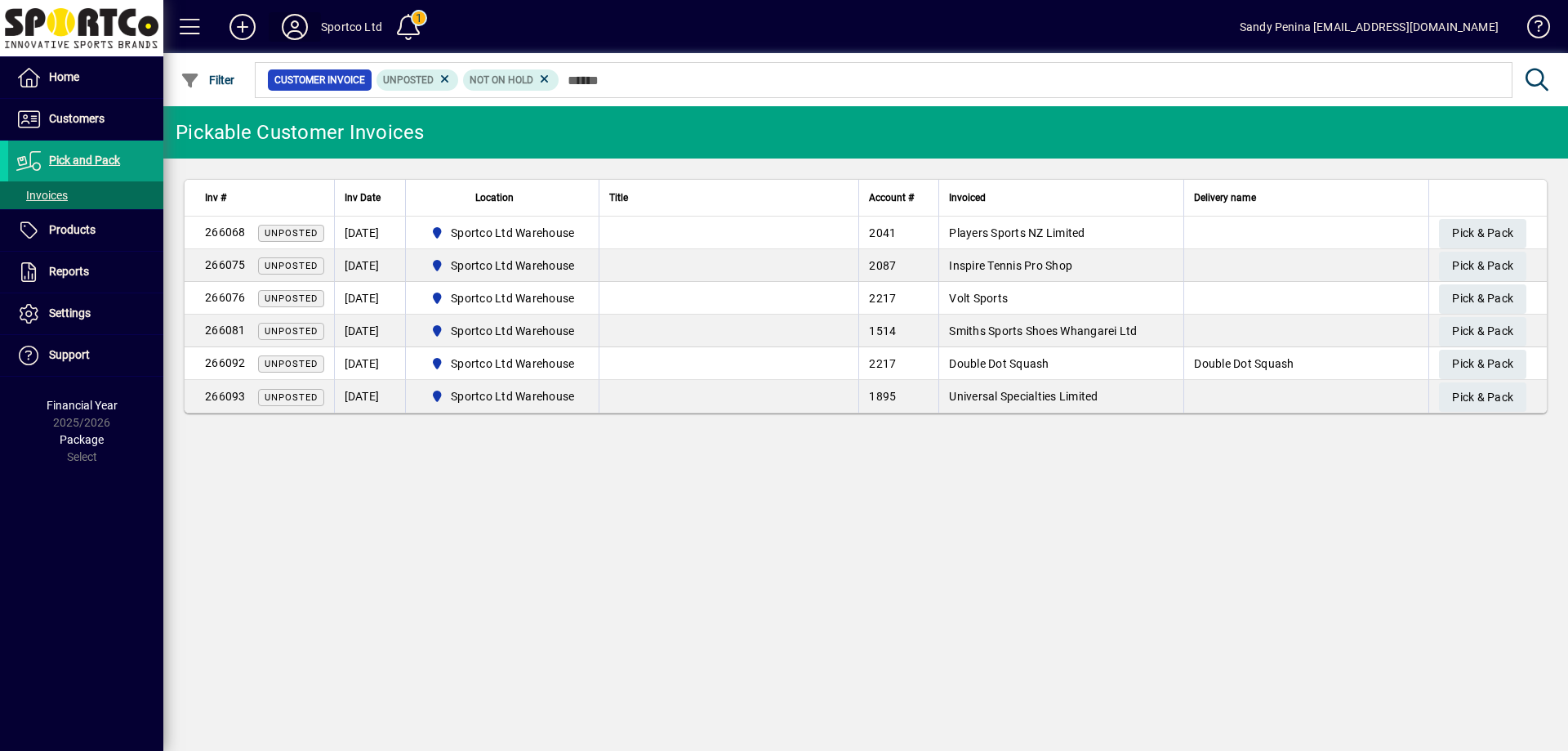
click at [299, 29] on icon at bounding box center [295, 26] width 33 height 26
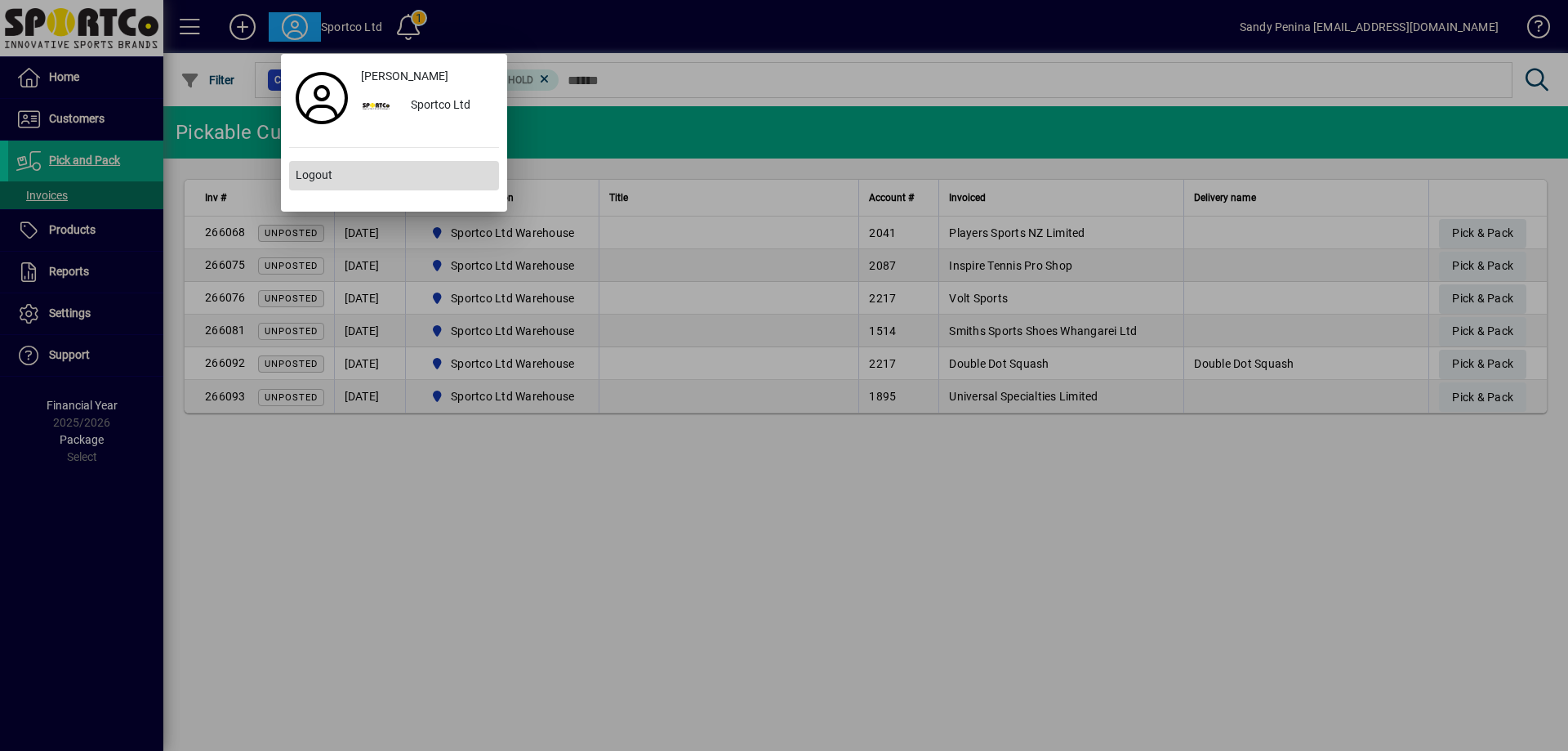
click at [375, 177] on span at bounding box center [394, 175] width 210 height 40
